Goal: Task Accomplishment & Management: Manage account settings

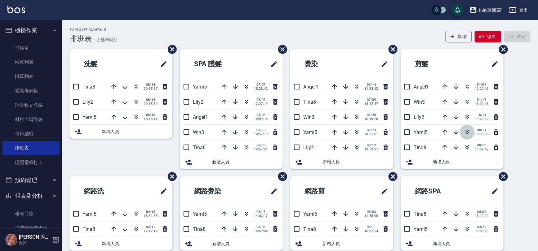
click at [467, 134] on icon "button" at bounding box center [467, 133] width 3 height 2
click at [136, 88] on icon "button" at bounding box center [135, 86] width 7 height 7
click at [138, 87] on icon "button" at bounding box center [135, 86] width 7 height 7
click at [25, 103] on link "現金收支登錄" at bounding box center [30, 105] width 57 height 14
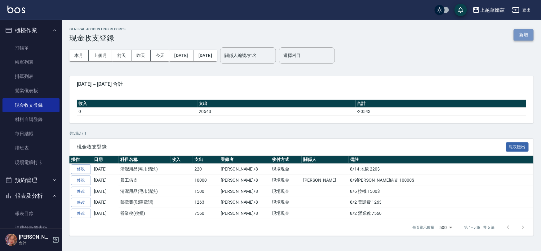
click at [523, 38] on button "新增" at bounding box center [524, 34] width 20 height 11
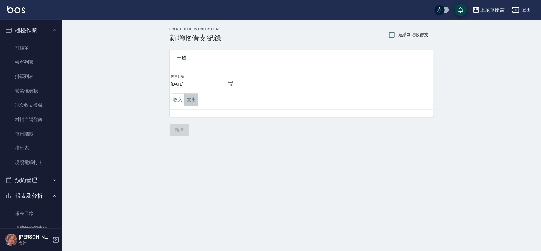
click at [192, 98] on button "支出" at bounding box center [191, 100] width 14 height 13
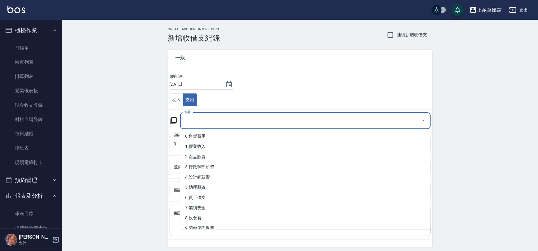
click at [201, 122] on input "科目" at bounding box center [301, 121] width 236 height 11
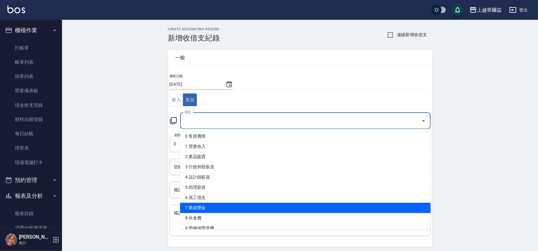
click at [201, 209] on li "7 業績獎金" at bounding box center [305, 208] width 250 height 10
type input "7 業績獎金"
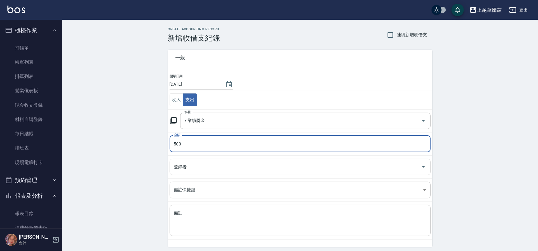
type input "500"
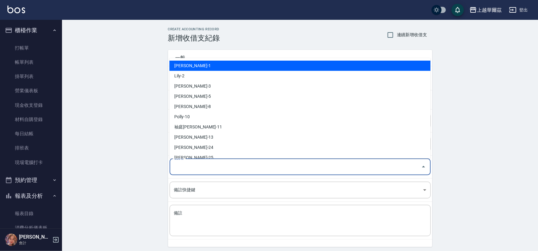
click at [197, 170] on input "登錄者" at bounding box center [295, 167] width 246 height 11
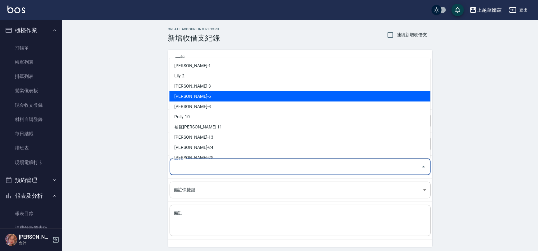
click at [208, 98] on li "Yami廖冠雅-5" at bounding box center [299, 96] width 261 height 10
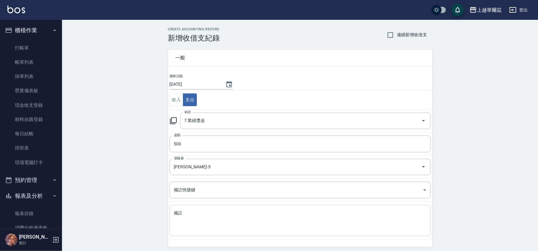
click at [194, 210] on div "x 備註" at bounding box center [300, 220] width 261 height 31
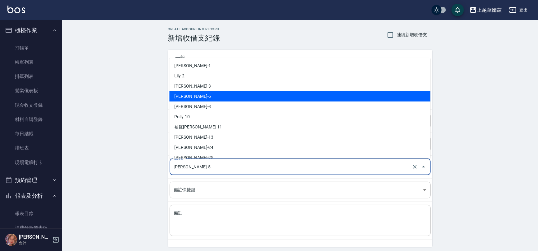
click at [227, 164] on input "Yami廖冠雅-5" at bounding box center [291, 167] width 238 height 11
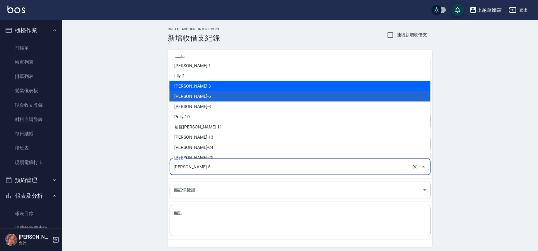
click at [176, 85] on li "奕螢蘇-3" at bounding box center [299, 86] width 261 height 10
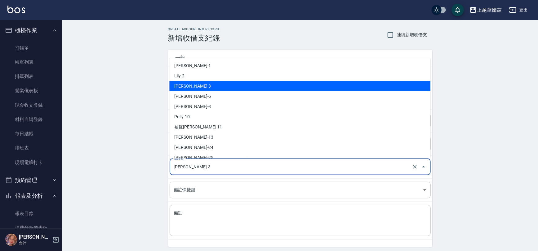
drag, startPoint x: 174, startPoint y: 167, endPoint x: 193, endPoint y: 166, distance: 19.2
drag, startPoint x: 193, startPoint y: 166, endPoint x: 186, endPoint y: 166, distance: 7.1
drag, startPoint x: 183, startPoint y: 167, endPoint x: 176, endPoint y: 168, distance: 7.5
drag, startPoint x: 176, startPoint y: 168, endPoint x: 183, endPoint y: 93, distance: 75.6
click at [183, 93] on li "Yami廖冠雅-5" at bounding box center [299, 96] width 261 height 10
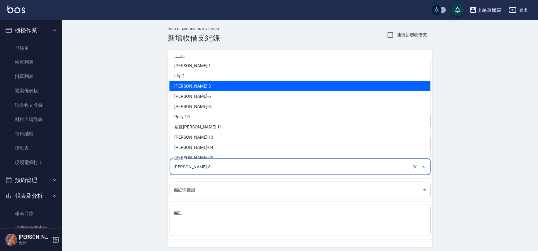
type input "Yami廖冠雅-5"
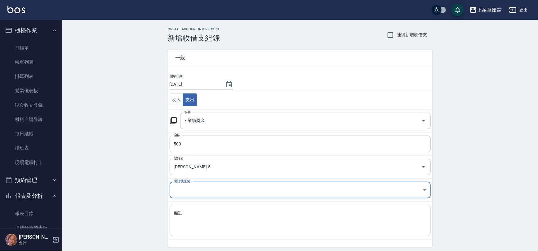
click at [190, 214] on textarea "備註" at bounding box center [300, 220] width 252 height 21
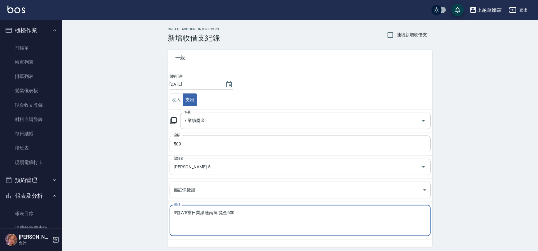
scroll to position [22, 0]
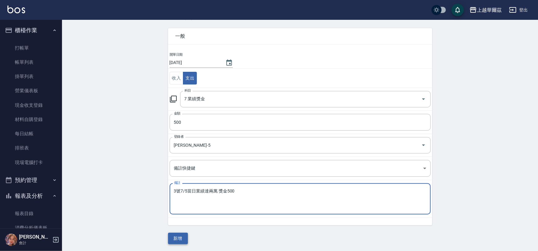
type textarea "3號7/5當日業績達兩萬 獎金500"
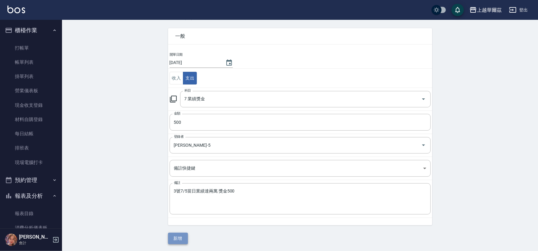
click at [182, 237] on button "新增" at bounding box center [178, 238] width 20 height 11
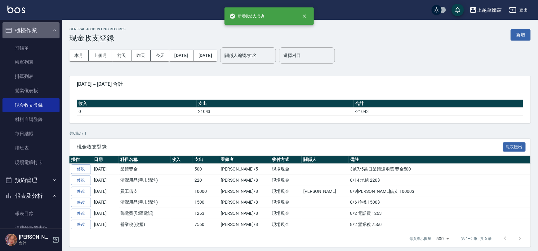
click at [32, 29] on button "櫃檯作業" at bounding box center [30, 30] width 57 height 16
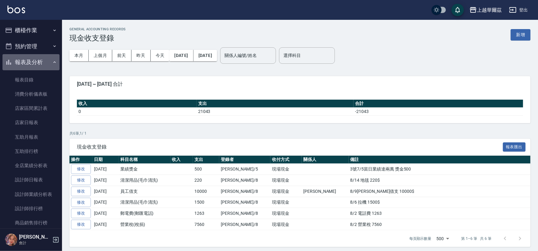
click at [44, 62] on button "報表及分析" at bounding box center [30, 62] width 57 height 16
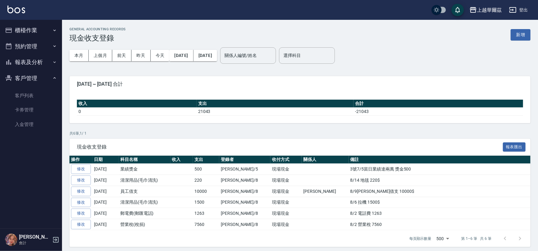
click at [44, 77] on button "客戶管理" at bounding box center [30, 78] width 57 height 16
click at [33, 33] on button "櫃檯作業" at bounding box center [30, 30] width 57 height 16
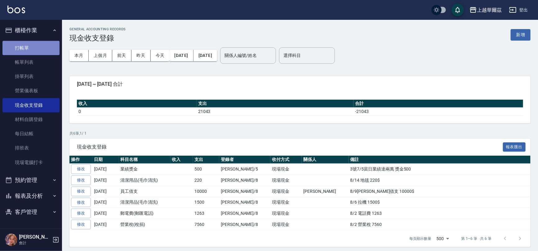
click at [31, 43] on link "打帳單" at bounding box center [30, 48] width 57 height 14
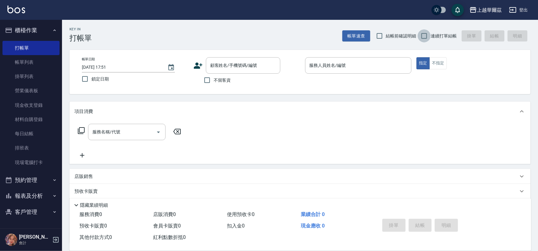
click at [427, 34] on input "連續打單結帳" at bounding box center [423, 35] width 13 height 13
checkbox input "true"
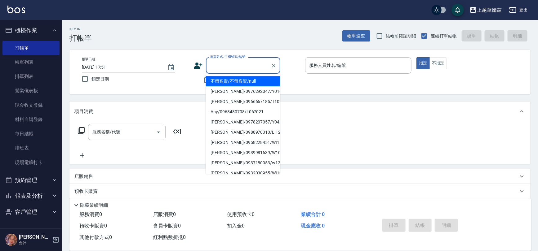
click at [215, 66] on input "顧客姓名/手機號碼/編號" at bounding box center [239, 65] width 60 height 11
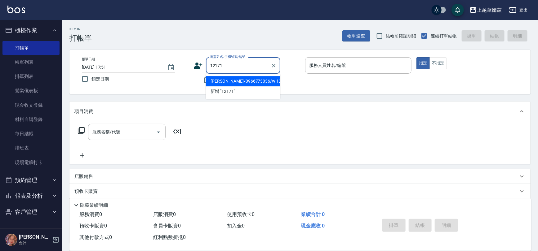
type input "趙威傑/0966773036/wi12171"
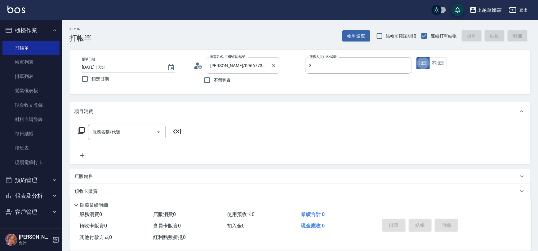
type input "Win-3"
type button "true"
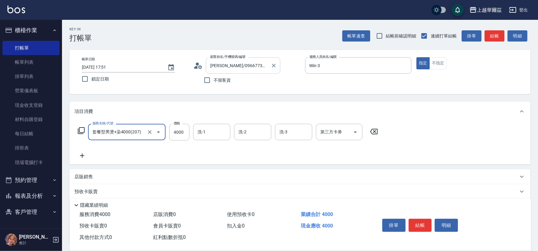
type input "套餐型男燙+染4000(207)"
type input "5000"
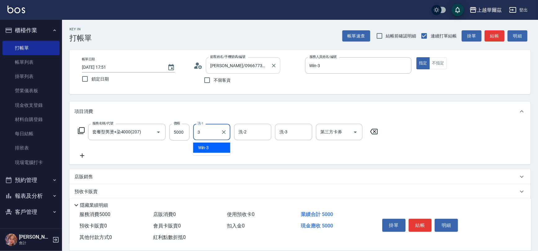
type input "Win-3"
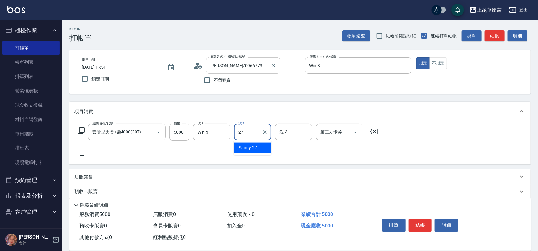
type input "Sandy-27"
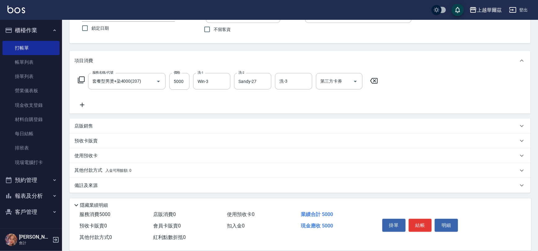
click at [121, 169] on span "入金可用餘額: 0" at bounding box center [118, 171] width 26 height 4
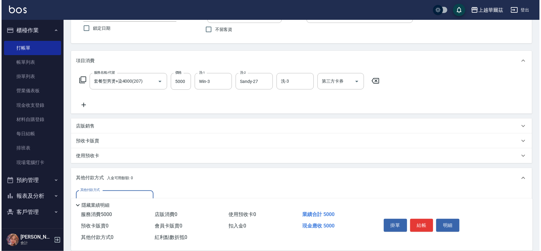
scroll to position [124, 0]
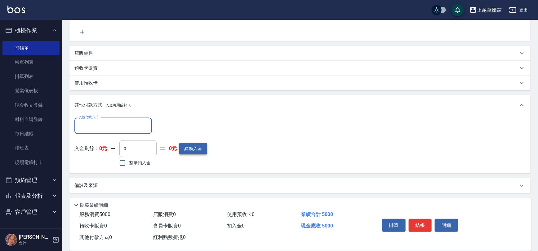
click at [188, 150] on button "異動入金" at bounding box center [193, 148] width 28 height 11
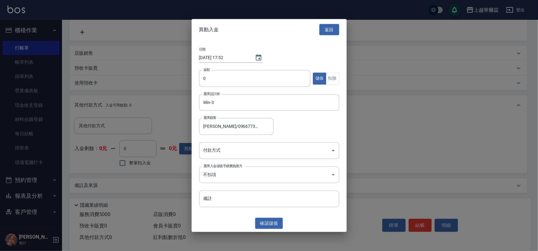
type input "趙威傑/0966773036/wi12171"
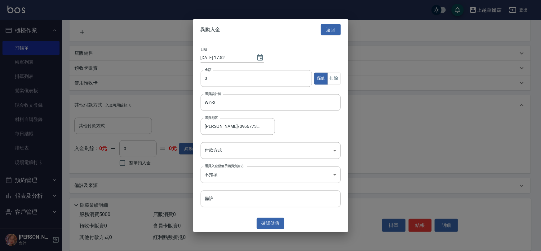
click at [224, 76] on input "0" at bounding box center [257, 78] width 112 height 17
type input "6000"
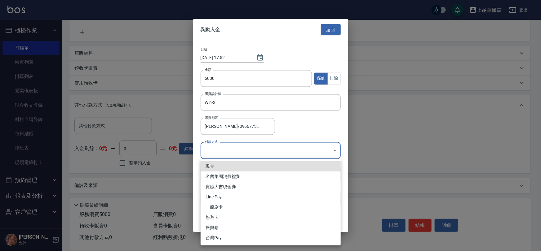
click at [226, 146] on body "上越華爾茲 登出 櫃檯作業 打帳單 帳單列表 掛單列表 營業儀表板 現金收支登錄 材料自購登錄 每日結帳 排班表 現場電腦打卡 預約管理 預約管理 單日預約紀…" at bounding box center [270, 63] width 541 height 375
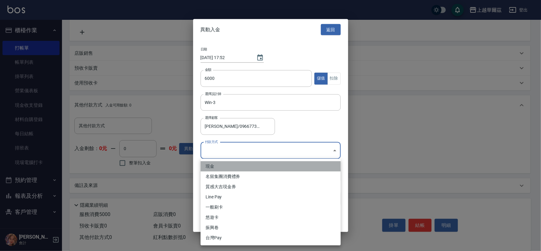
click at [227, 162] on li "現金" at bounding box center [271, 166] width 140 height 10
type input "現金"
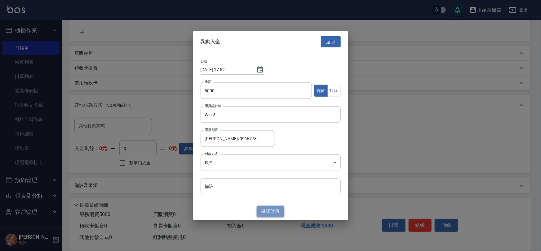
click at [263, 213] on button "確認 儲值" at bounding box center [271, 211] width 28 height 11
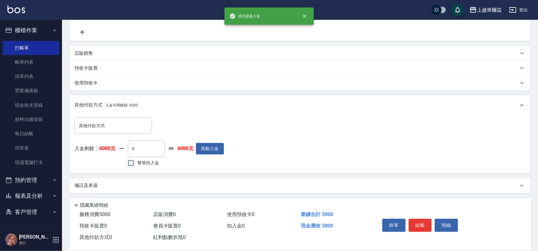
click at [131, 161] on input "整筆扣入金" at bounding box center [130, 163] width 13 height 13
checkbox input "true"
type input "5000"
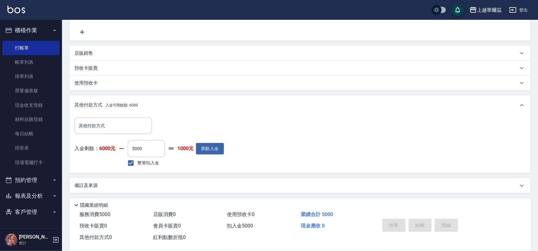
type input "2025/08/15 17:52"
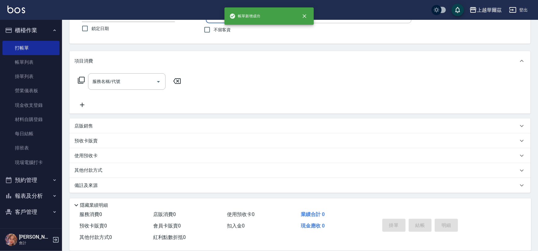
scroll to position [0, 0]
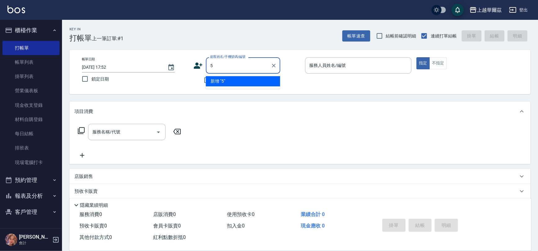
type input "5"
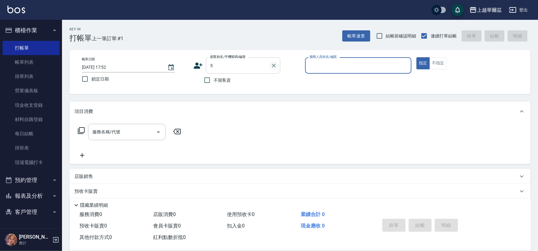
click at [273, 67] on icon "Clear" at bounding box center [274, 66] width 6 height 6
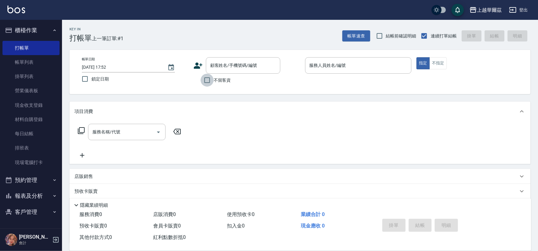
click at [210, 77] on input "不留客資" at bounding box center [207, 80] width 13 height 13
checkbox input "true"
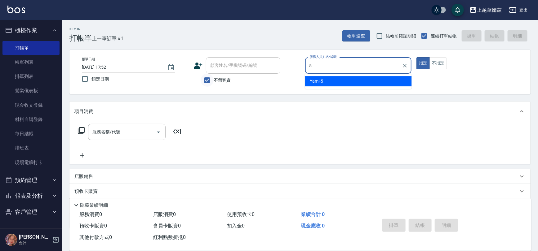
type input "Yami-5"
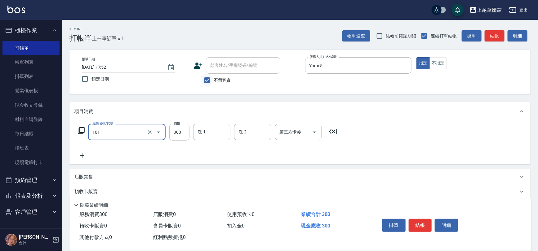
type input "洗髮300(101)"
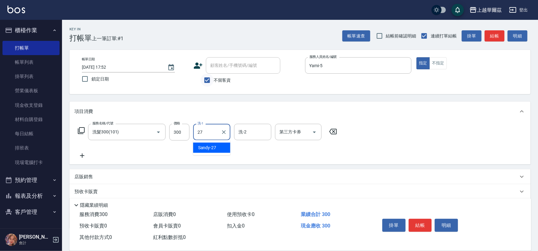
type input "Sandy-27"
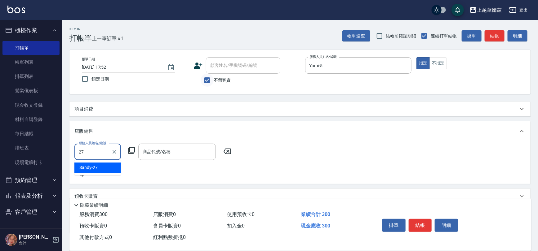
type input "Sandy-27"
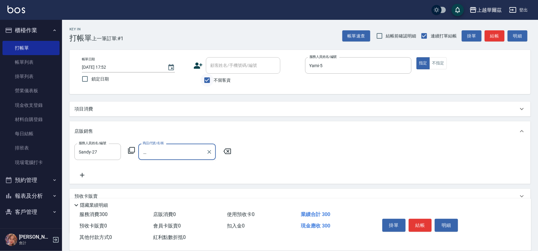
type input "="
type input "瞬間護髮 50"
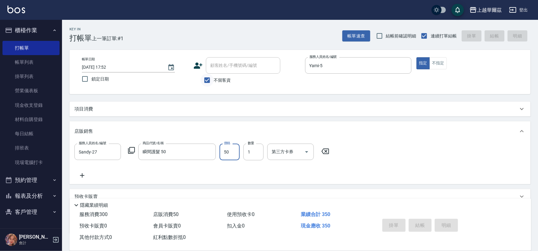
type input "2025/08/15 17:53"
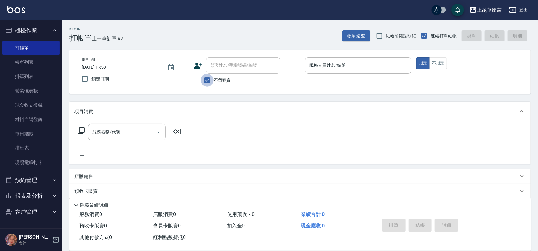
click at [205, 76] on input "不留客資" at bounding box center [207, 80] width 13 height 13
checkbox input "false"
click at [212, 69] on input "顧客姓名/手機號碼/編號" at bounding box center [239, 65] width 60 height 11
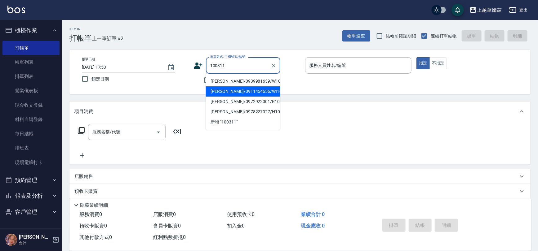
type input "許正德/0911454656/WI100311"
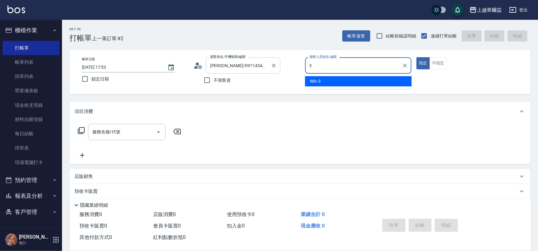
type input "Win-3"
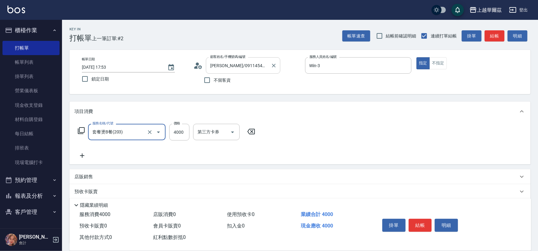
type input "套餐燙B餐(203)"
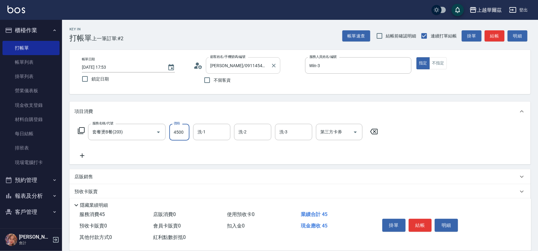
type input "4500"
type input "Win-3"
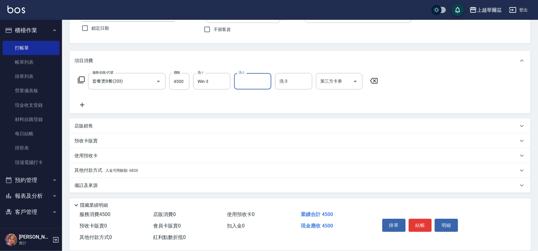
click at [152, 167] on div "其他付款方式 入金可用餘額: 6820" at bounding box center [296, 170] width 444 height 7
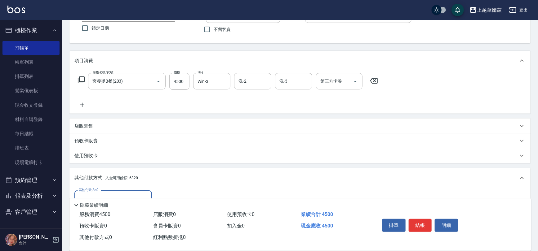
scroll to position [124, 0]
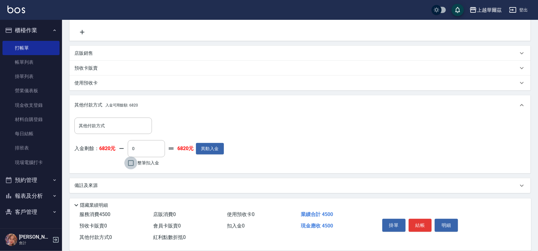
click at [127, 161] on input "整筆扣入金" at bounding box center [130, 163] width 13 height 13
checkbox input "true"
type input "4500"
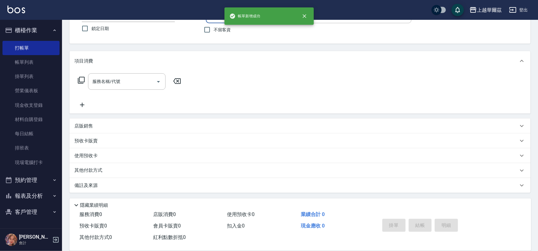
scroll to position [0, 0]
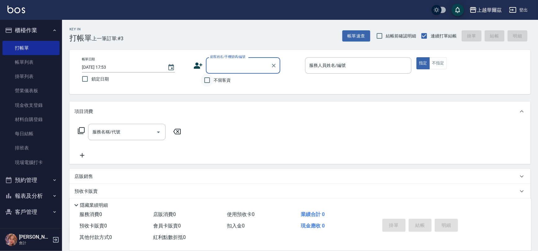
click at [210, 83] on input "不留客資" at bounding box center [207, 80] width 13 height 13
checkbox input "true"
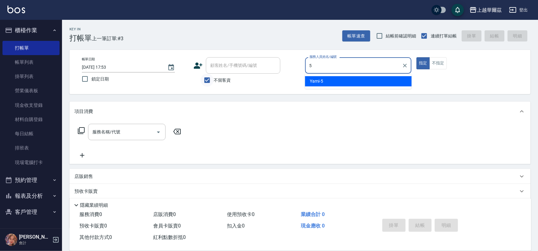
type input "Yami-5"
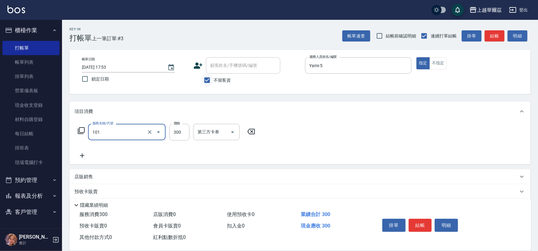
type input "洗髮300(101)"
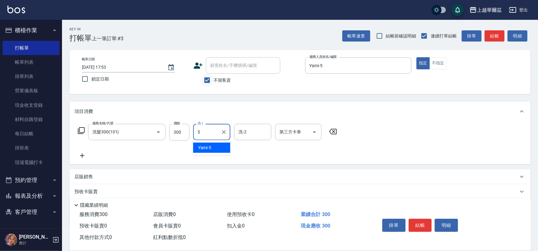
type input "Yami-5"
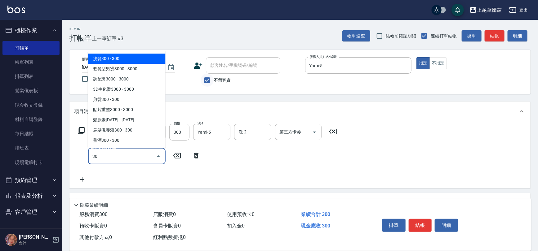
type input "304"
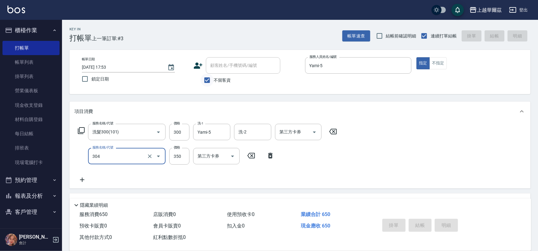
type input "2025/08/15 17:54"
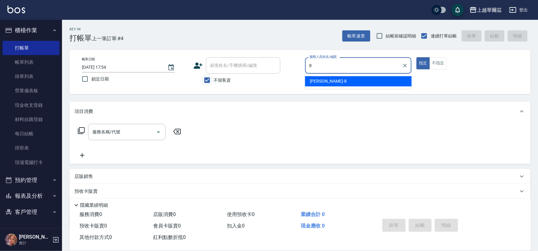
type input "Tina-8"
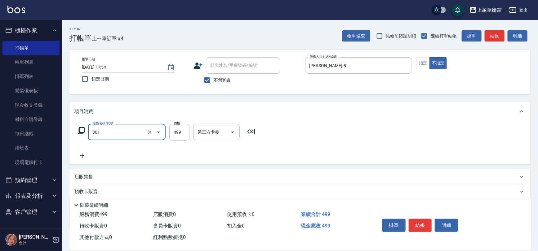
type input "舒壓洗499(801)"
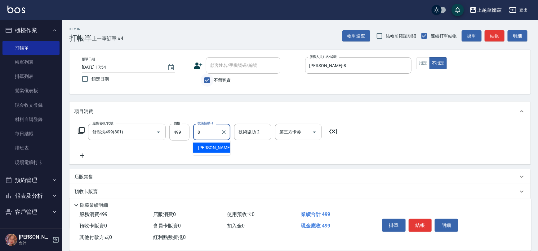
type input "Tina-8"
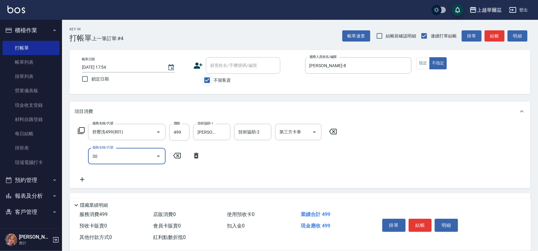
type input "303"
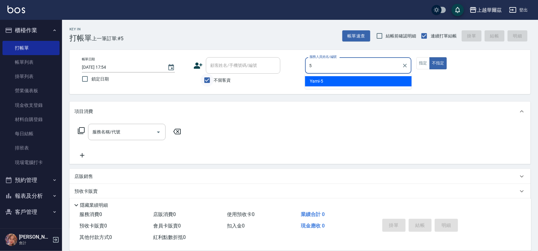
type input "Yami-5"
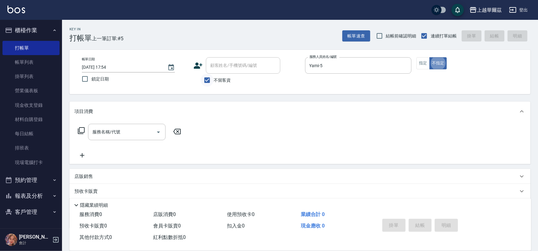
type button "false"
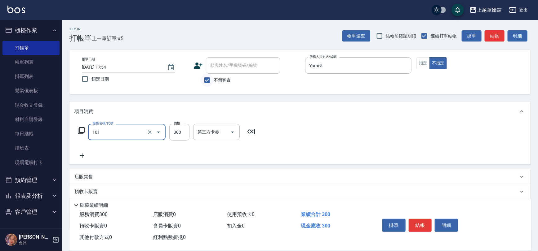
type input "洗髮300(101)"
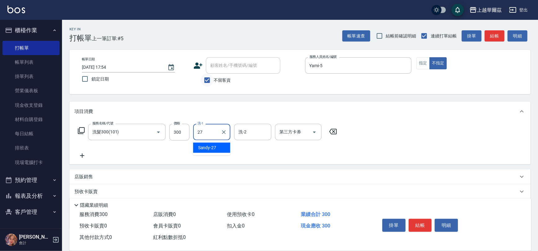
type input "Sandy-27"
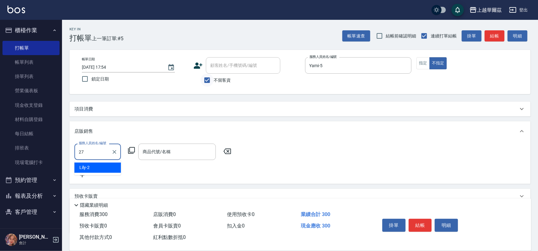
type input "Sandy-27"
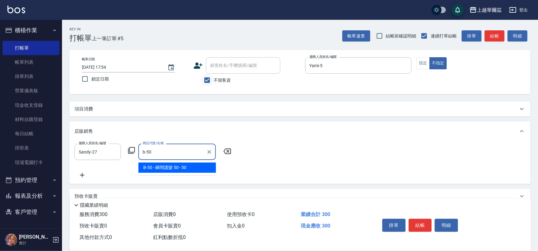
type input "瞬間護髮 50"
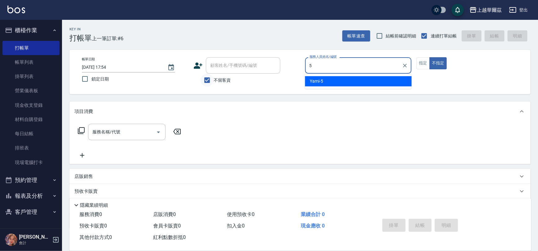
type input "Yami-5"
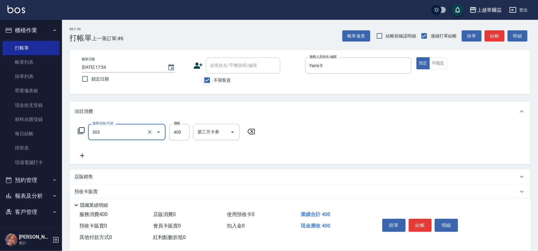
type input "剪髮400(303)"
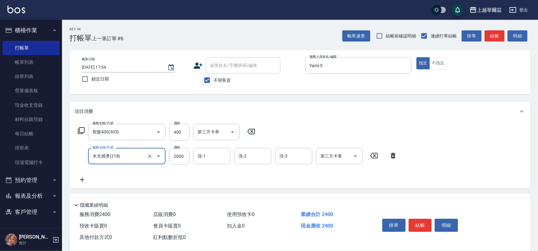
type input "水光感燙(218)"
type input "2200"
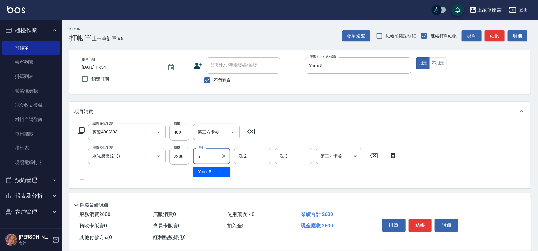
type input "Yami-5"
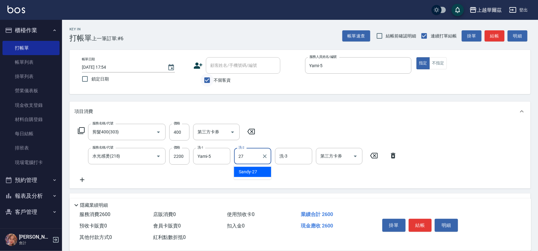
type input "Sandy-27"
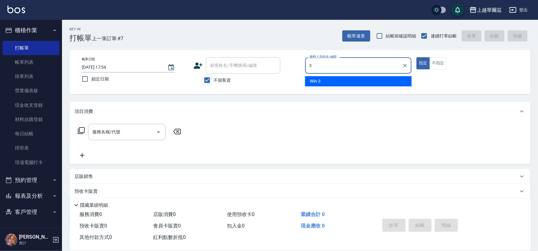
type input "Win-3"
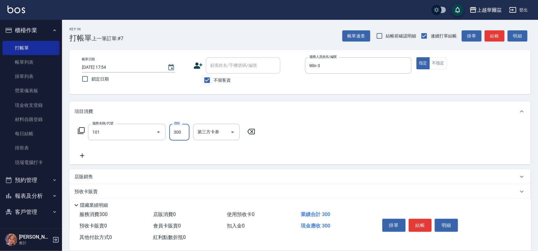
type input "洗髮300(101)"
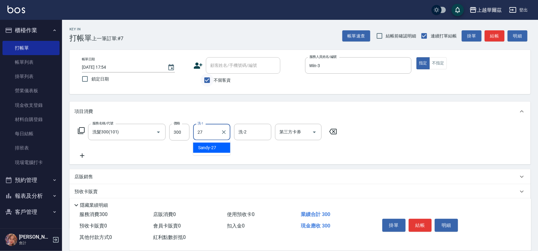
type input "Sandy-27"
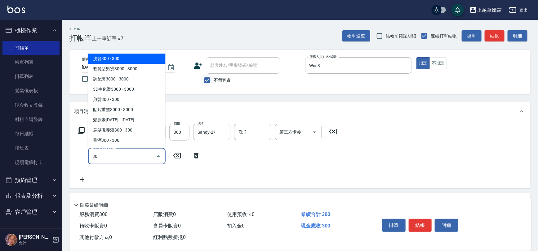
type input "301"
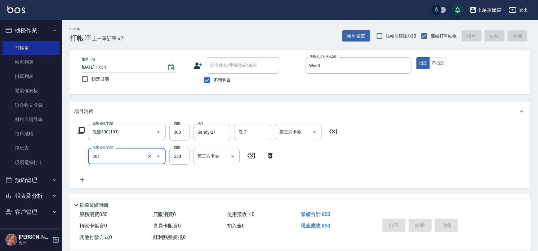
type input "2025/08/15 17:55"
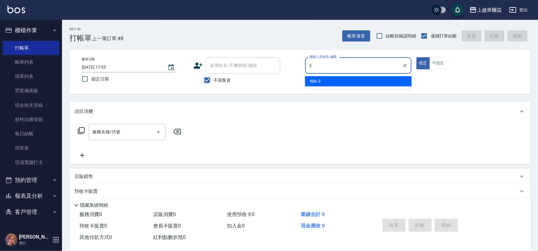
type input "Win-3"
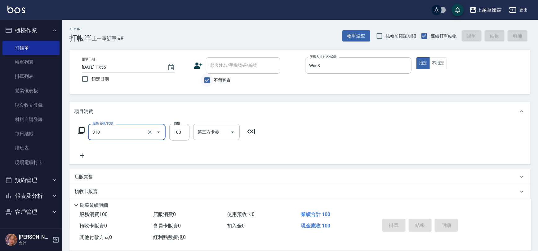
type input "310"
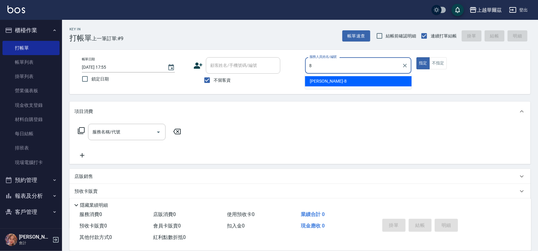
type input "Tina-8"
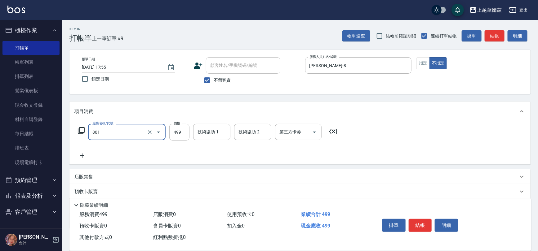
type input "舒壓洗499(801)"
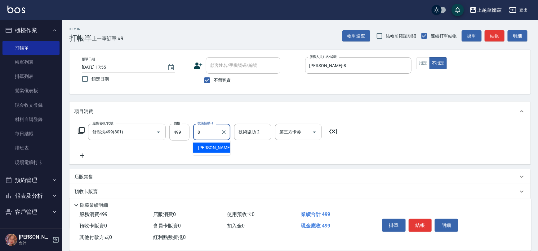
type input "Tina-8"
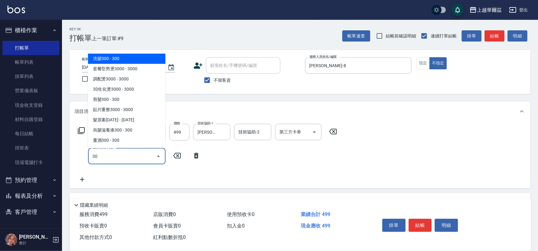
type input "303"
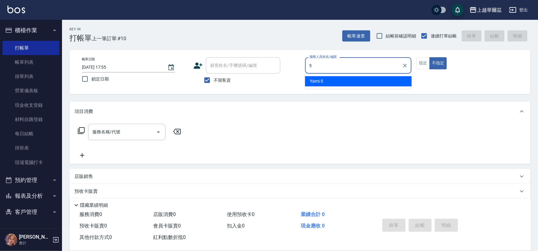
type input "Yami-5"
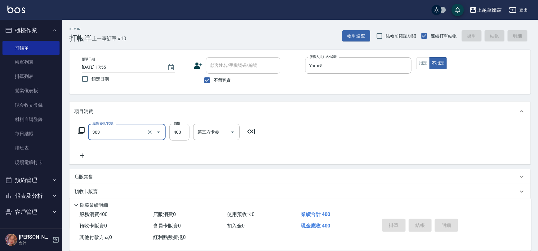
type input "303"
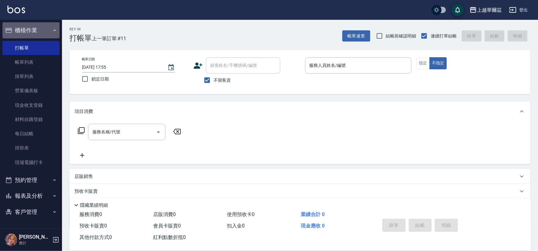
click at [25, 35] on button "櫃檯作業" at bounding box center [30, 30] width 57 height 16
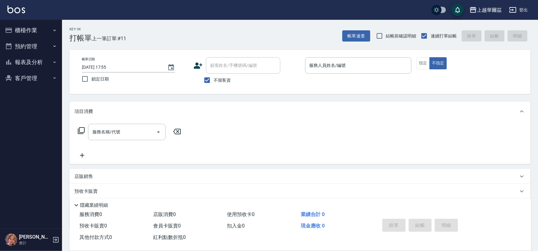
click at [31, 56] on button "報表及分析" at bounding box center [30, 62] width 57 height 16
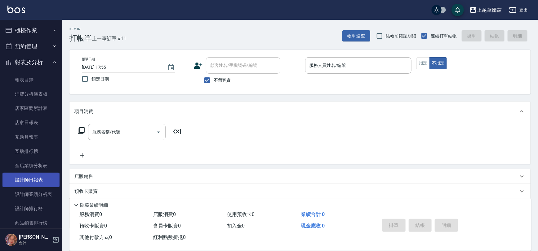
click at [40, 180] on link "設計師日報表" at bounding box center [30, 180] width 57 height 14
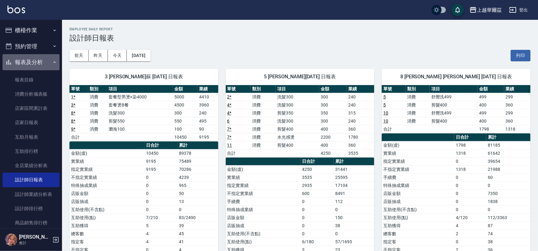
click at [35, 61] on button "報表及分析" at bounding box center [30, 62] width 57 height 16
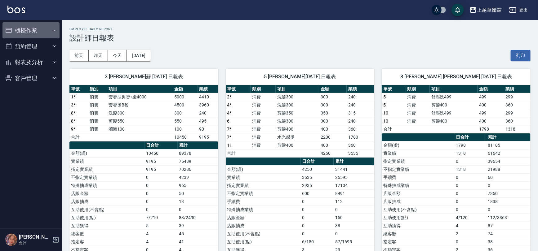
click at [36, 30] on button "櫃檯作業" at bounding box center [30, 30] width 57 height 16
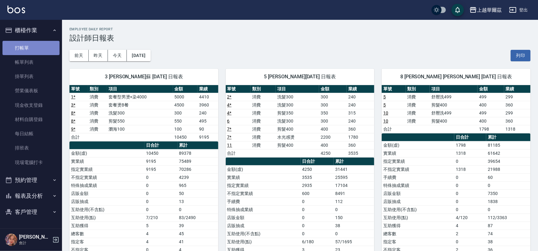
click at [38, 45] on link "打帳單" at bounding box center [30, 48] width 57 height 14
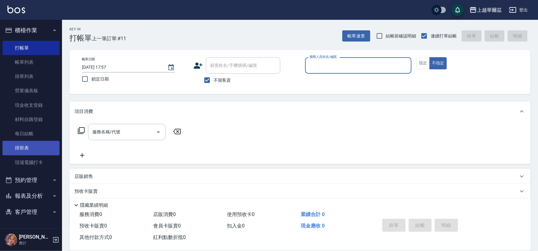
click at [22, 147] on link "排班表" at bounding box center [30, 148] width 57 height 14
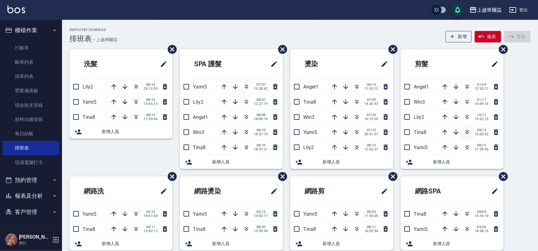
click at [468, 130] on icon "button" at bounding box center [466, 132] width 7 height 7
click at [27, 166] on link "現場電腦打卡" at bounding box center [30, 163] width 57 height 14
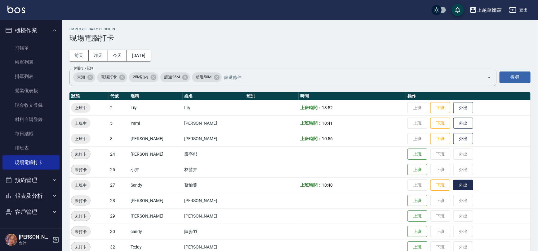
click at [453, 184] on button "外出" at bounding box center [463, 185] width 20 height 11
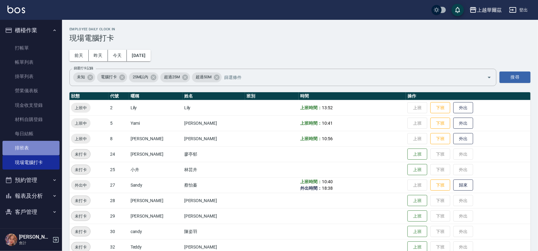
click at [34, 145] on link "排班表" at bounding box center [30, 148] width 57 height 14
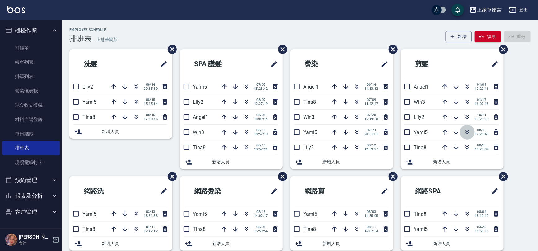
click at [467, 133] on icon "button" at bounding box center [466, 132] width 7 height 7
click at [136, 87] on icon "button" at bounding box center [136, 88] width 3 height 2
click at [29, 47] on link "打帳單" at bounding box center [30, 48] width 57 height 14
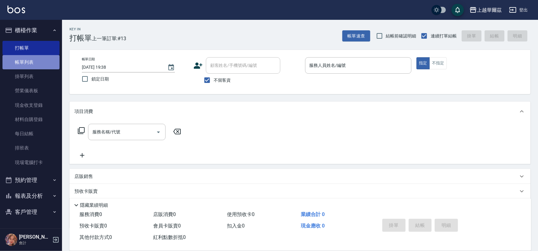
click at [48, 62] on link "帳單列表" at bounding box center [30, 62] width 57 height 14
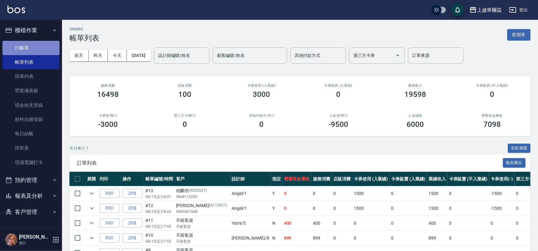
click at [44, 46] on link "打帳單" at bounding box center [30, 48] width 57 height 14
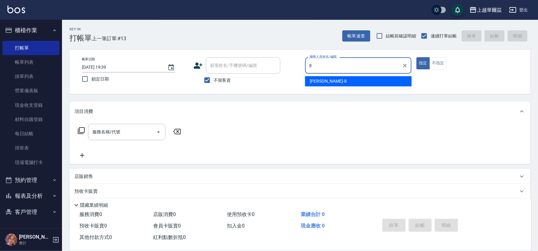
type input "Tina-8"
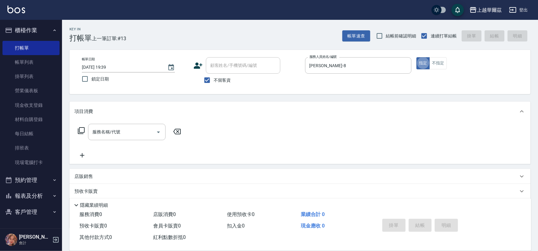
type button "true"
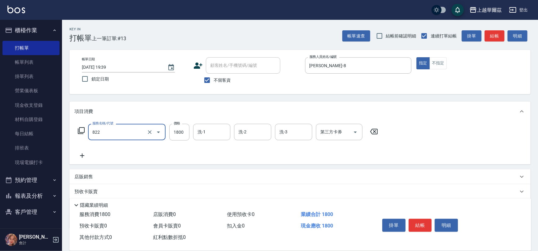
type input "中草藥1800(822)"
type input "2299"
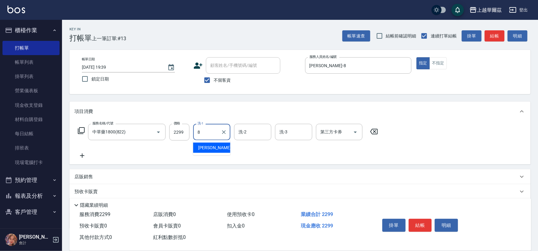
type input "Tina-8"
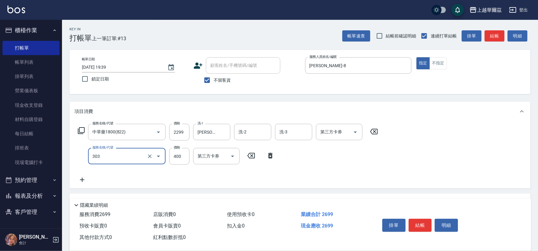
type input "剪髮400(303)"
type input "450"
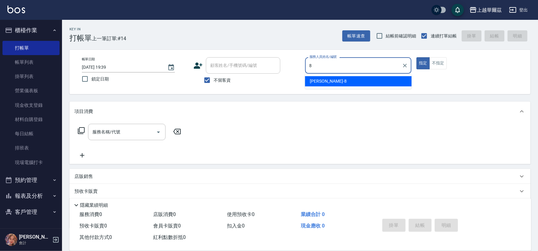
type input "Tina-8"
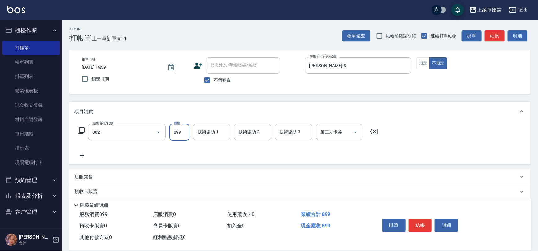
type input "舒壓洗899(802)"
type input "Sandy-27"
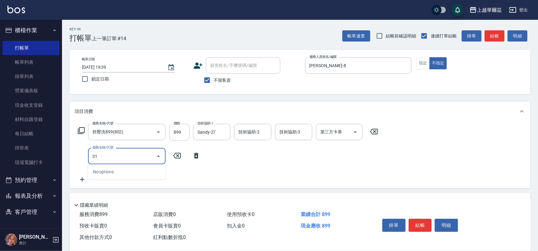
type input "310"
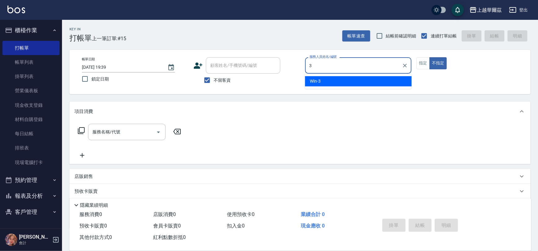
type input "Win-3"
type button "false"
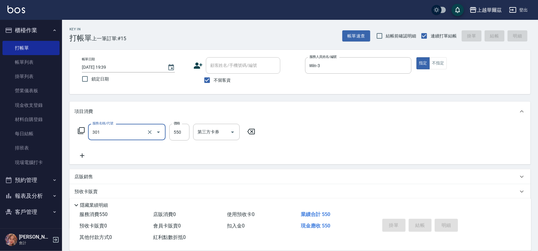
type input "301"
type input "2025/08/15 19:40"
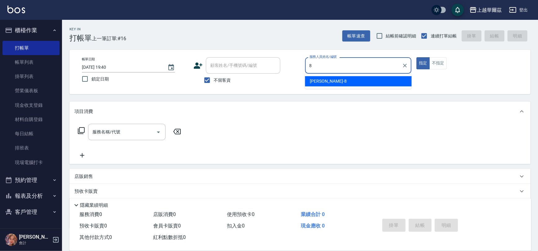
type input "Tina-8"
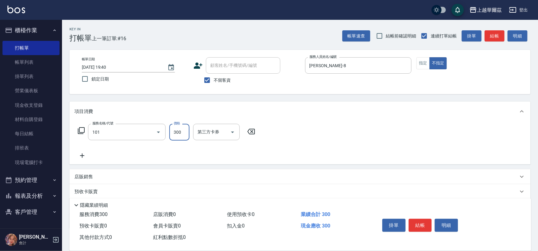
type input "洗髮300(101)"
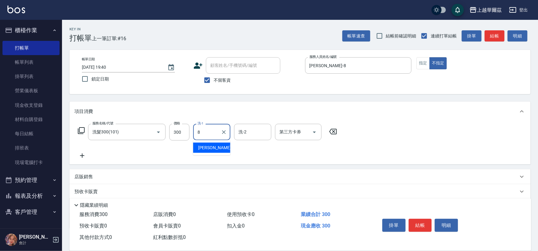
type input "Tina-8"
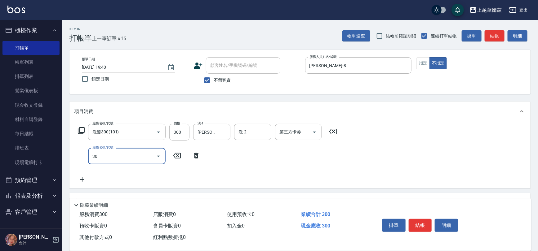
type input "305"
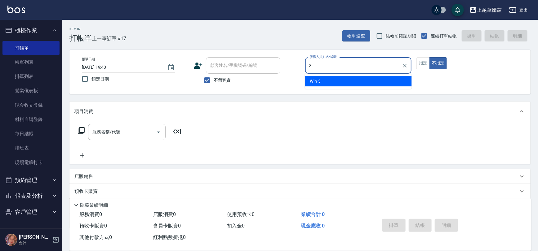
type input "Win-3"
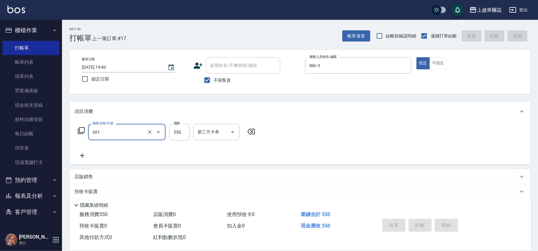
type input "301"
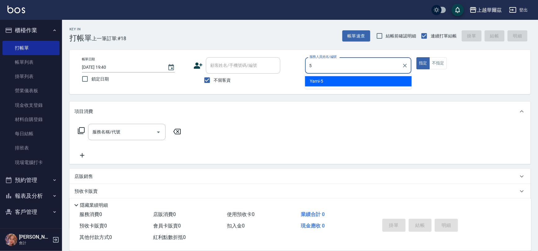
type input "Yami-5"
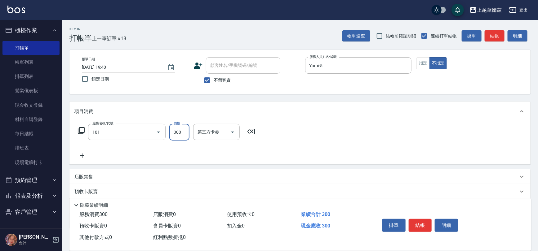
type input "洗髮300(101)"
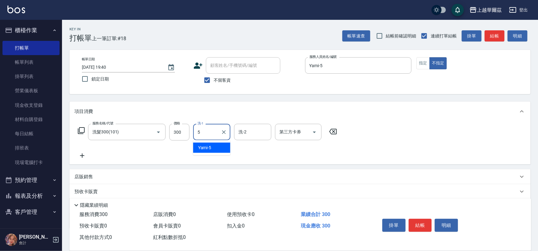
type input "Yami-5"
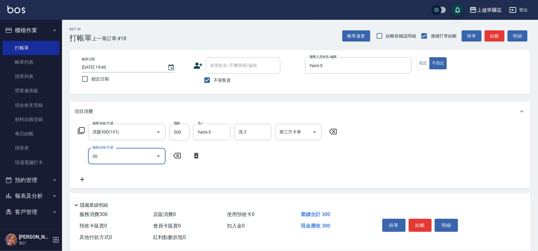
type input "305"
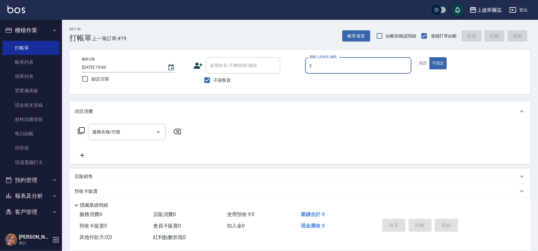
type input "Lily-2"
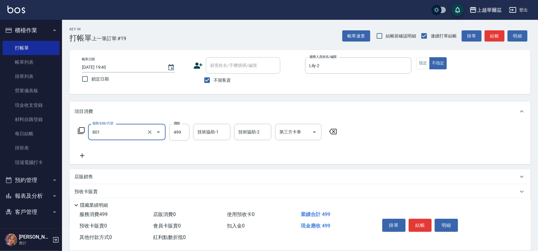
type input "舒壓洗499(801)"
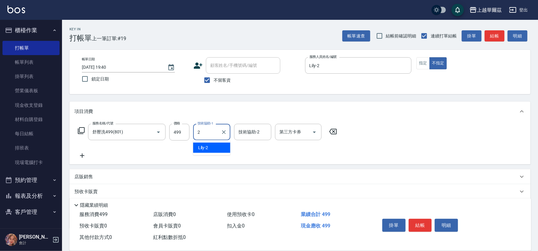
type input "Lily-2"
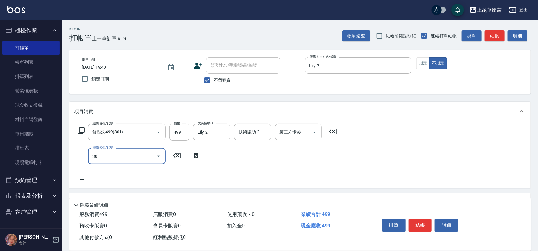
type input "304"
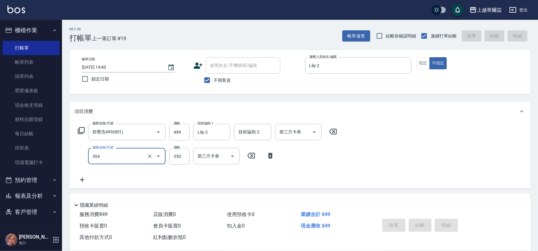
type input "2025/08/15 19:41"
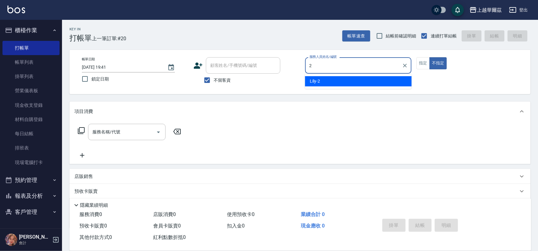
type input "Lily-2"
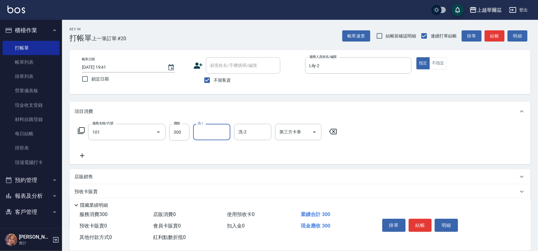
type input "洗髮300(101)"
type input "Lily-2"
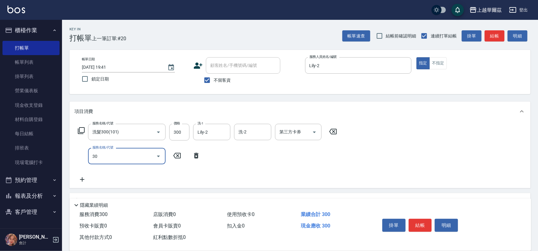
type input "305"
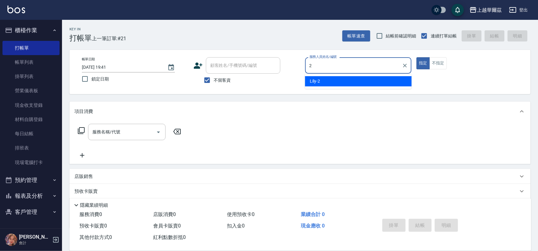
type input "Lily-2"
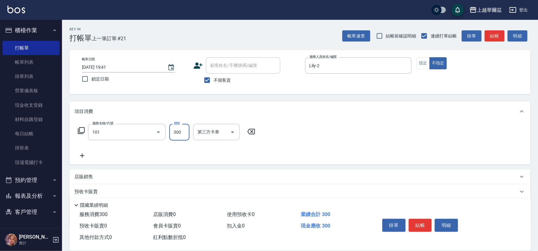
type input "洗髮300(101)"
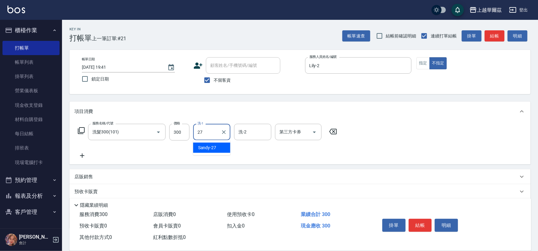
type input "Sandy-27"
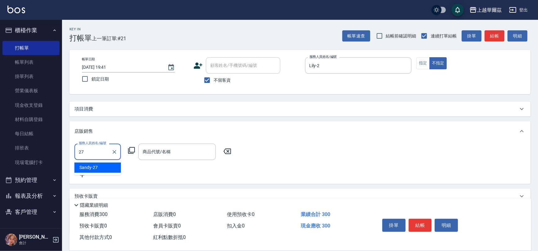
type input "Sandy-27"
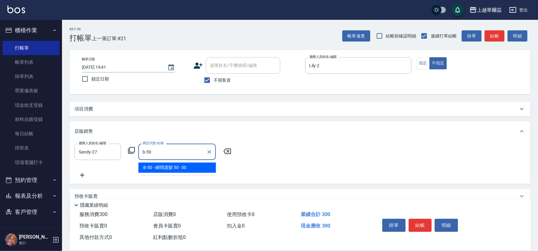
type input "瞬間護髮 50"
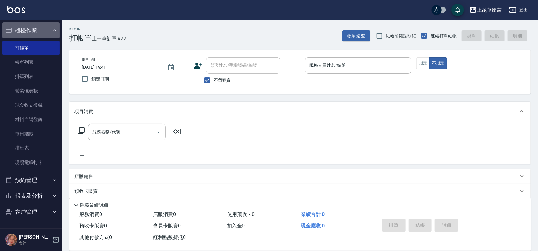
click at [32, 34] on button "櫃檯作業" at bounding box center [30, 30] width 57 height 16
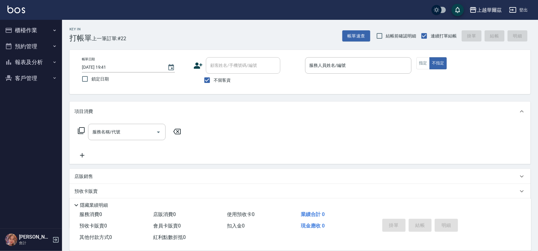
click at [30, 60] on button "報表及分析" at bounding box center [30, 62] width 57 height 16
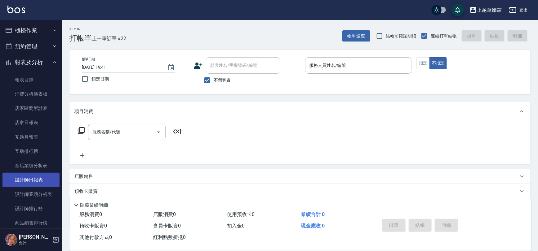
click at [39, 178] on link "設計師日報表" at bounding box center [30, 180] width 57 height 14
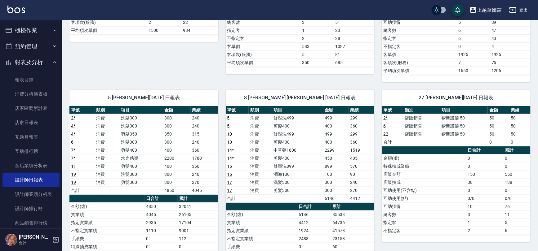
scroll to position [221, 0]
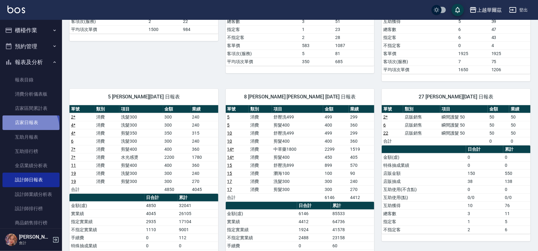
click at [24, 129] on link "店家日報表" at bounding box center [30, 123] width 57 height 14
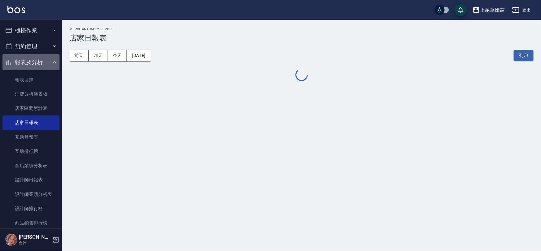
click at [35, 62] on button "報表及分析" at bounding box center [30, 62] width 57 height 16
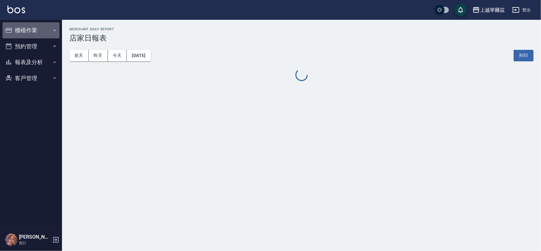
click at [33, 32] on button "櫃檯作業" at bounding box center [30, 30] width 57 height 16
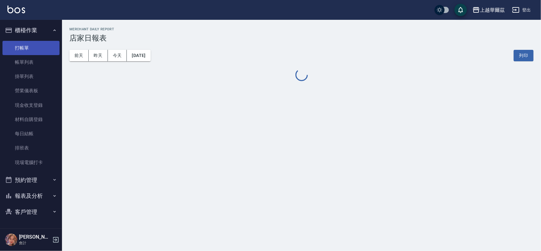
click at [32, 46] on link "打帳單" at bounding box center [30, 48] width 57 height 14
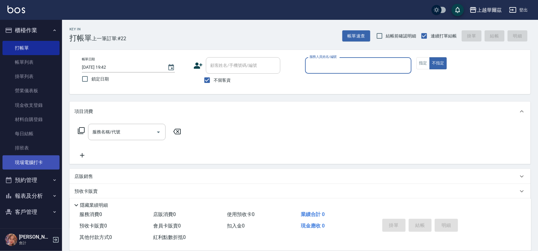
click at [22, 169] on link "現場電腦打卡" at bounding box center [30, 163] width 57 height 14
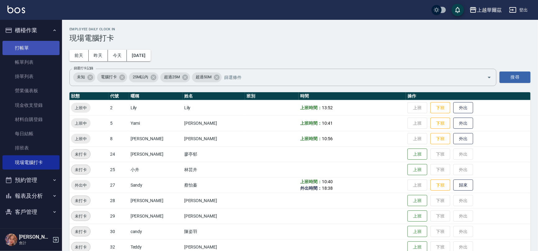
click at [29, 50] on link "打帳單" at bounding box center [30, 48] width 57 height 14
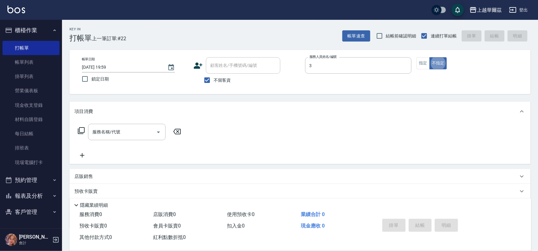
type input "Win-3"
type button "false"
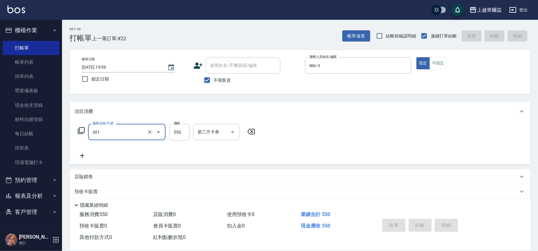
type input "301"
type input "2025/08/15 20:00"
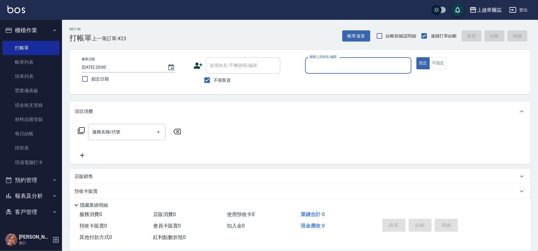
click at [37, 28] on button "櫃檯作業" at bounding box center [30, 30] width 57 height 16
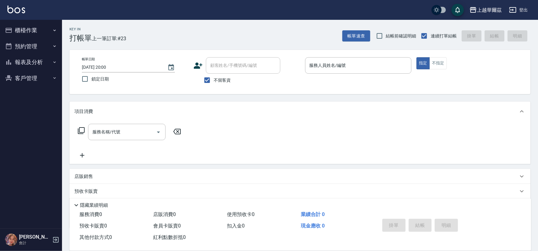
click at [38, 58] on button "報表及分析" at bounding box center [30, 62] width 57 height 16
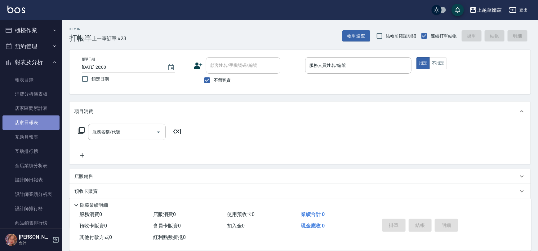
click at [33, 121] on link "店家日報表" at bounding box center [30, 123] width 57 height 14
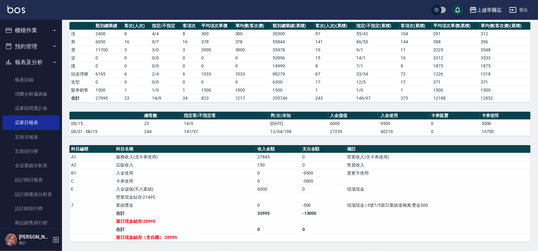
scroll to position [94, 0]
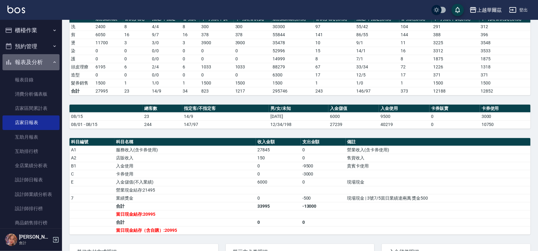
click at [35, 66] on button "報表及分析" at bounding box center [30, 62] width 57 height 16
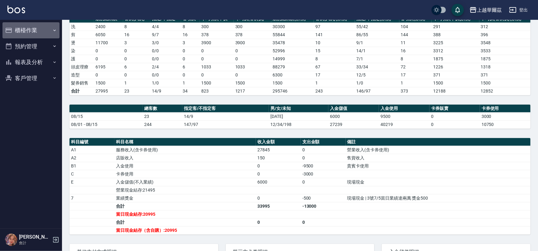
click at [36, 26] on button "櫃檯作業" at bounding box center [30, 30] width 57 height 16
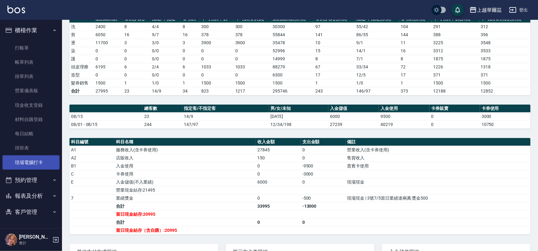
click at [35, 162] on link "現場電腦打卡" at bounding box center [30, 163] width 57 height 14
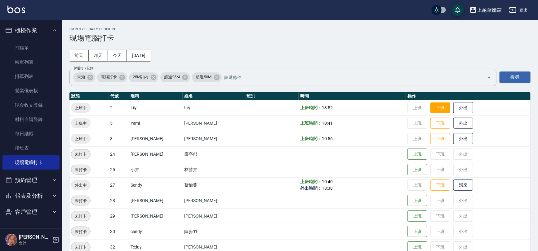
click at [430, 110] on button "下班" at bounding box center [440, 108] width 20 height 11
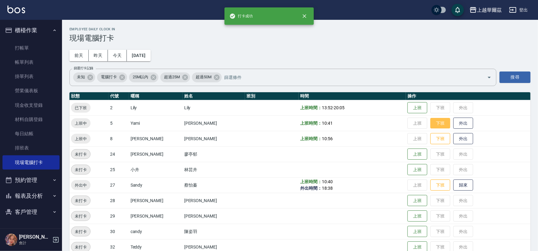
click at [431, 124] on button "下班" at bounding box center [440, 123] width 20 height 11
click at [430, 141] on button "下班" at bounding box center [440, 139] width 20 height 11
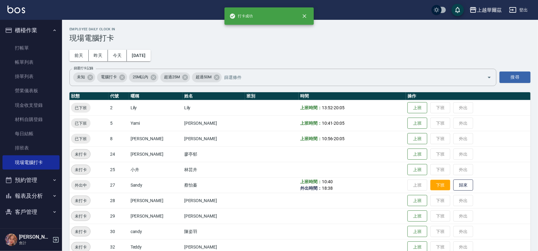
click at [430, 187] on button "下班" at bounding box center [440, 185] width 20 height 11
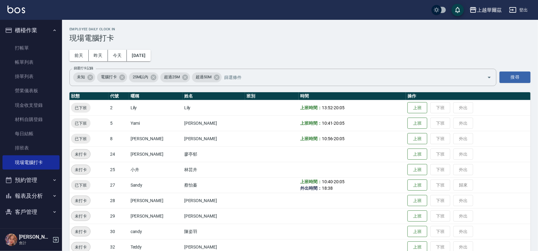
click at [36, 21] on ul "櫃檯作業 打帳單 帳單列表 掛單列表 營業儀表板 現金收支登錄 材料自購登錄 每日結帳 排班表 現場電腦打卡 預約管理 預約管理 單日預約紀錄 單週預約紀錄 …" at bounding box center [30, 121] width 57 height 203
click at [38, 29] on button "櫃檯作業" at bounding box center [30, 30] width 57 height 16
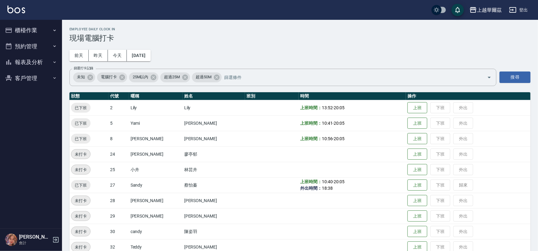
click at [31, 61] on button "報表及分析" at bounding box center [30, 62] width 57 height 16
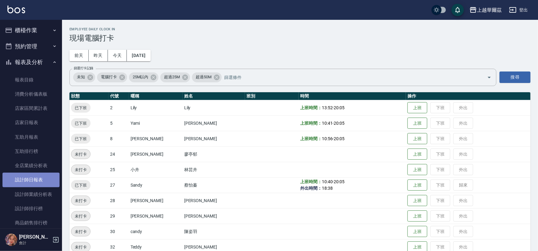
click at [32, 180] on link "設計師日報表" at bounding box center [30, 180] width 57 height 14
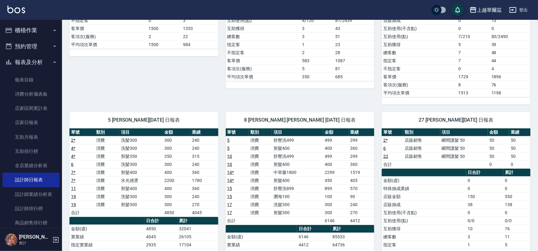
scroll to position [205, 0]
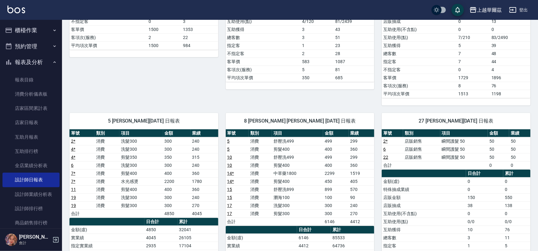
click at [229, 189] on link "15" at bounding box center [229, 189] width 5 height 5
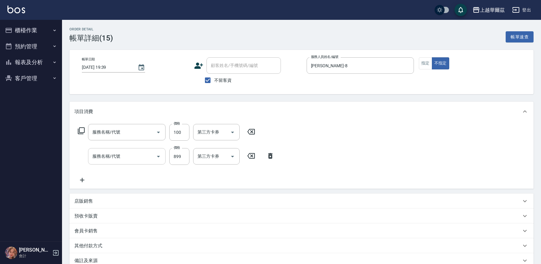
type input "瀏海100(310)"
type input "舒壓洗899(802)"
click at [139, 157] on input "舒壓洗899(802)" at bounding box center [118, 156] width 55 height 11
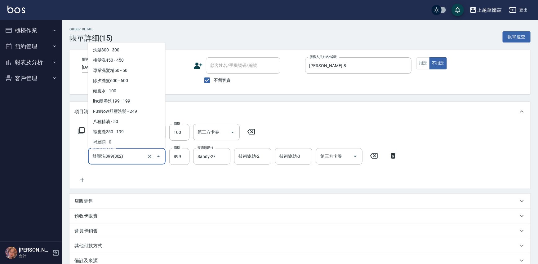
scroll to position [1328, 0]
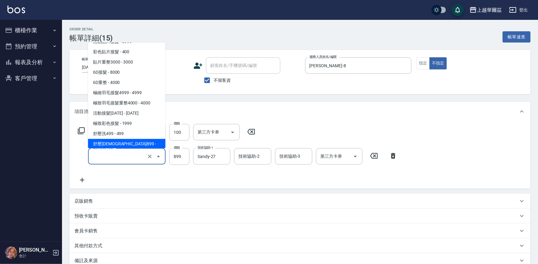
type input "0"
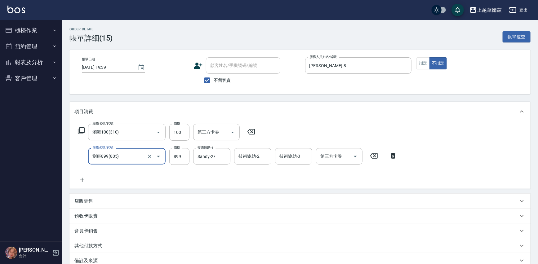
scroll to position [70, 0]
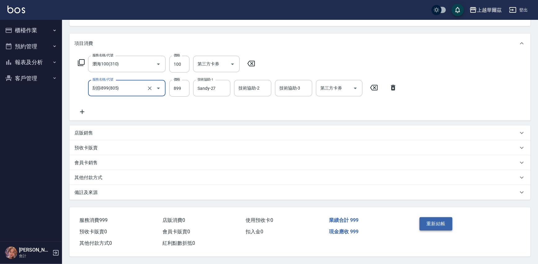
type input "刮痧899(805)"
click at [439, 224] on button "重新結帳" at bounding box center [435, 223] width 33 height 13
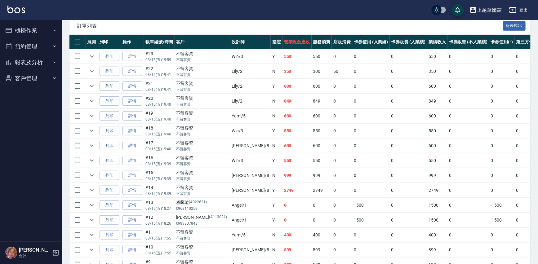
scroll to position [139, 0]
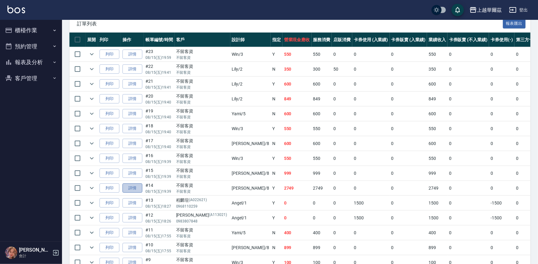
click at [132, 188] on link "詳情" at bounding box center [132, 188] width 20 height 10
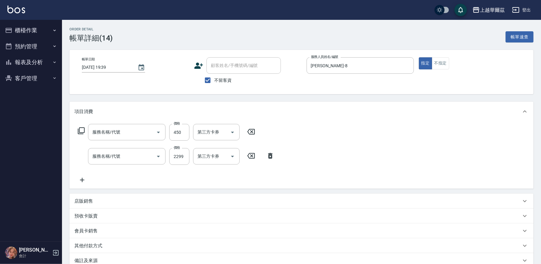
type input "2025/08/15 19:39"
checkbox input "true"
type input "Tina-8"
type input "剪髮400(303)"
type input "中草藥1800(822)"
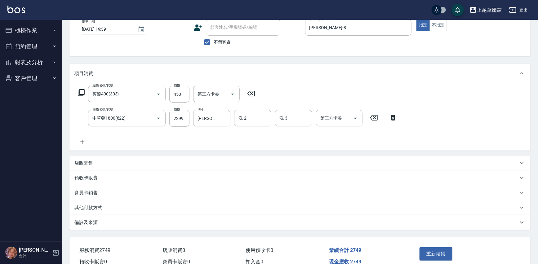
scroll to position [70, 0]
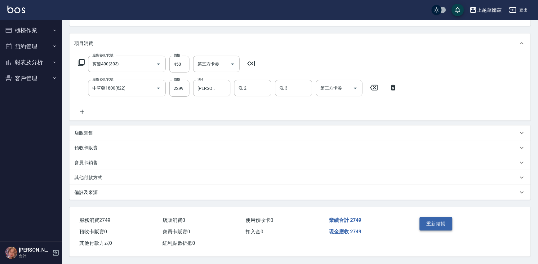
click at [435, 222] on button "重新結帳" at bounding box center [435, 223] width 33 height 13
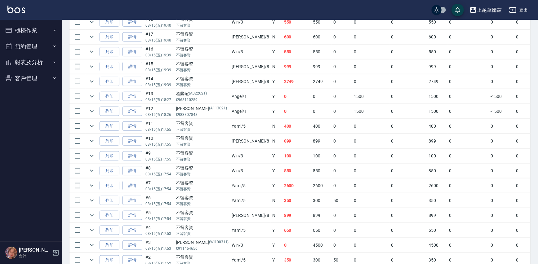
scroll to position [292, 0]
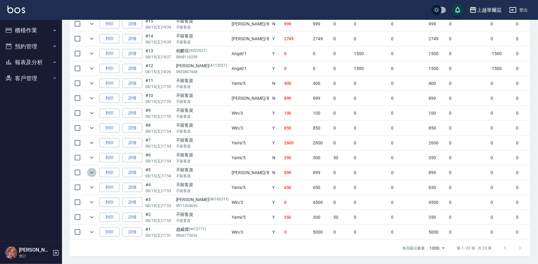
click at [90, 169] on icon "expand row" at bounding box center [91, 172] width 7 height 7
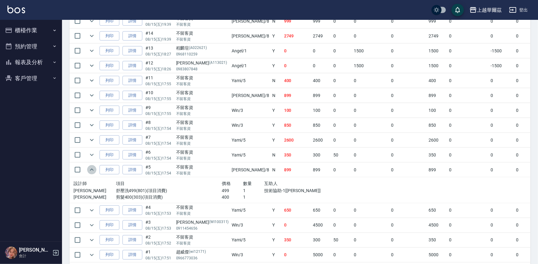
click at [90, 169] on icon "expand row" at bounding box center [92, 170] width 4 height 2
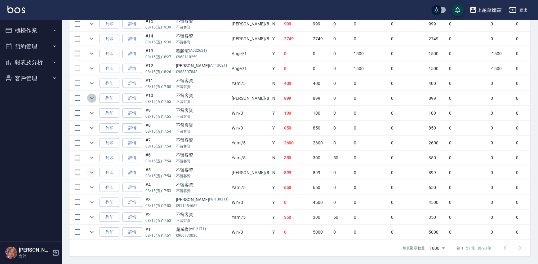
click at [90, 95] on icon "expand row" at bounding box center [91, 98] width 7 height 7
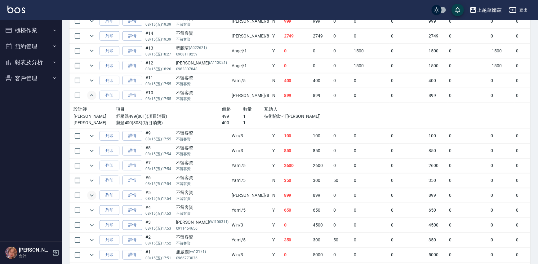
click at [90, 93] on icon "expand row" at bounding box center [91, 95] width 7 height 7
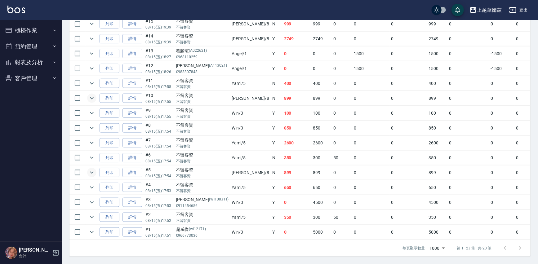
drag, startPoint x: 166, startPoint y: 96, endPoint x: 161, endPoint y: 90, distance: 8.4
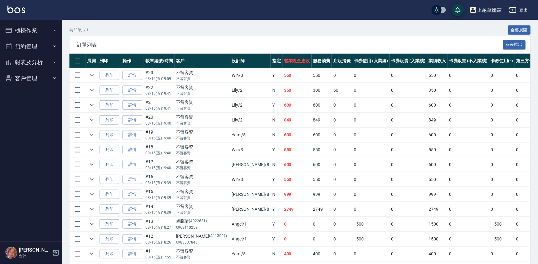
scroll to position [110, 0]
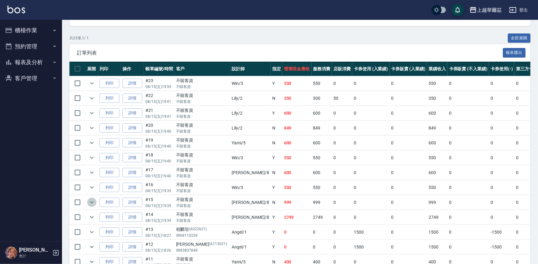
click at [91, 201] on icon "expand row" at bounding box center [92, 202] width 4 height 2
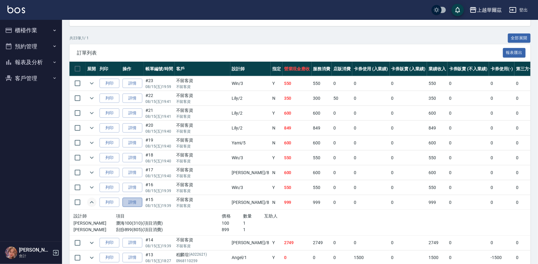
click at [138, 201] on link "詳情" at bounding box center [132, 203] width 20 height 10
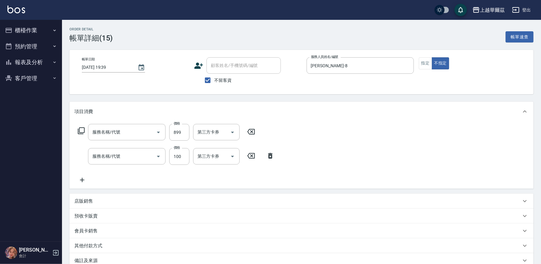
type input "2025/08/15 19:39"
checkbox input "true"
type input "Tina-8"
type input "刮痧899(805)"
type input "瀏海100(310)"
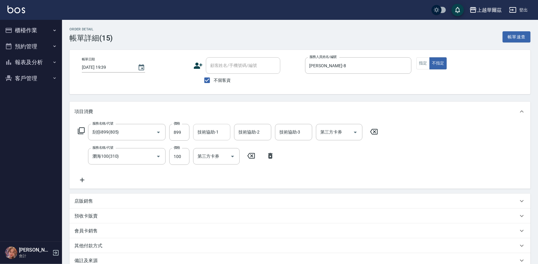
click at [217, 131] on div "技術協助-1 技術協助-1" at bounding box center [211, 132] width 37 height 16
type input "Sandy-27"
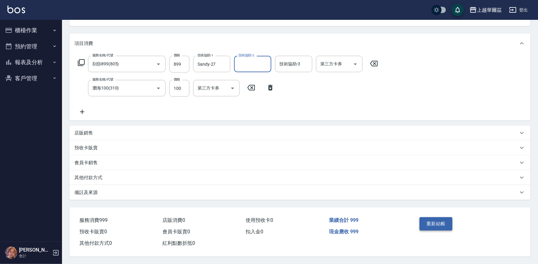
click at [428, 220] on button "重新結帳" at bounding box center [435, 223] width 33 height 13
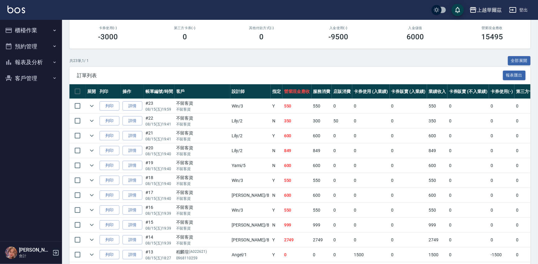
scroll to position [88, 0]
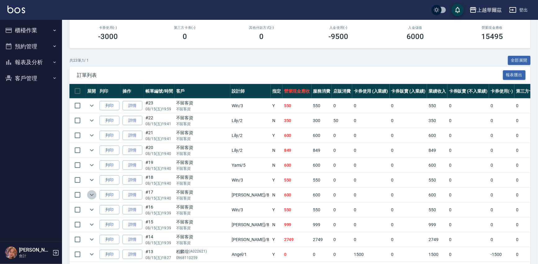
click at [89, 194] on icon "expand row" at bounding box center [91, 194] width 7 height 7
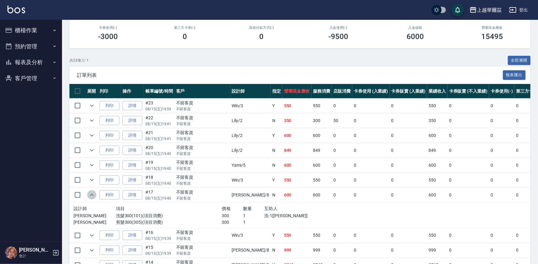
click at [91, 194] on icon "expand row" at bounding box center [92, 195] width 4 height 2
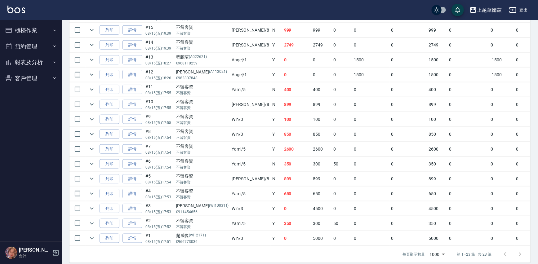
scroll to position [292, 0]
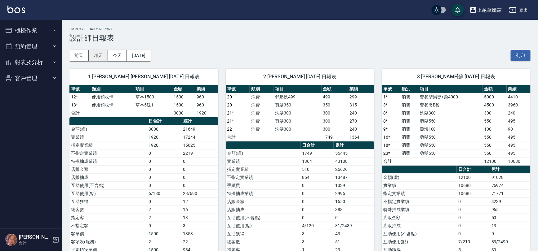
click at [98, 53] on button "昨天" at bounding box center [98, 55] width 19 height 11
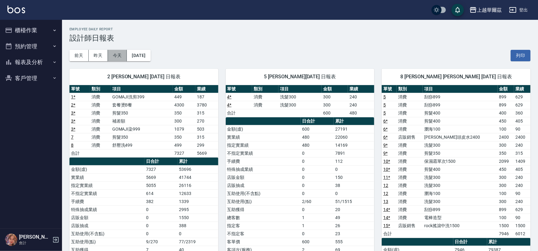
click at [111, 54] on button "今天" at bounding box center [117, 55] width 19 height 11
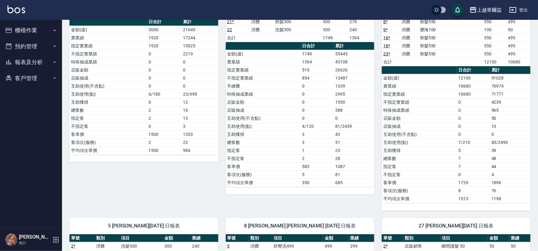
scroll to position [51, 0]
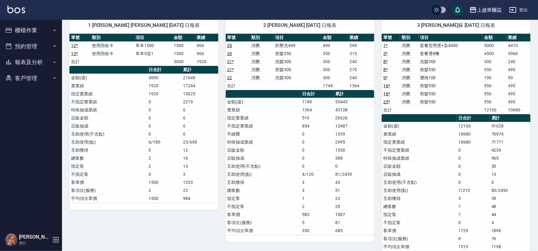
drag, startPoint x: 275, startPoint y: 101, endPoint x: 268, endPoint y: 94, distance: 9.9
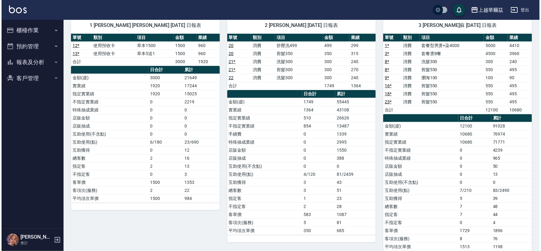
scroll to position [0, 0]
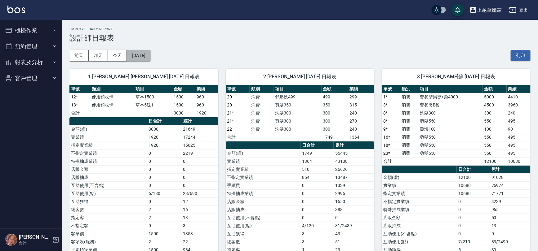
click at [139, 54] on button "[DATE]" at bounding box center [139, 55] width 24 height 11
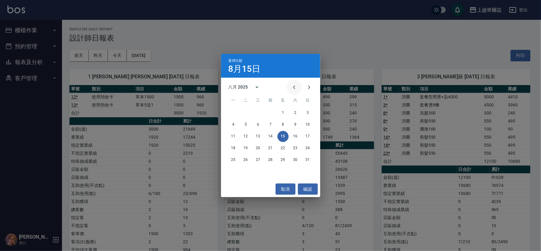
click at [295, 85] on icon "Previous month" at bounding box center [293, 87] width 7 height 7
click at [248, 137] on button "15" at bounding box center [245, 136] width 11 height 11
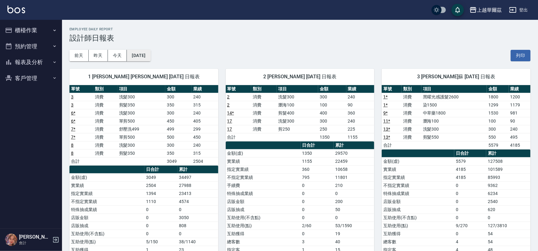
click at [150, 56] on button "2025/07/15" at bounding box center [139, 55] width 24 height 11
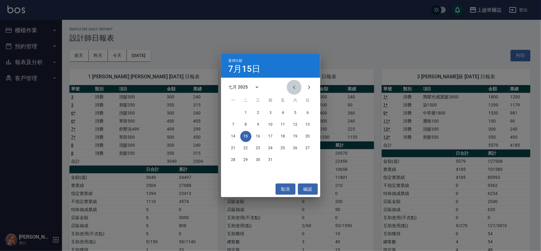
click at [294, 87] on icon "Previous month" at bounding box center [293, 87] width 7 height 7
click at [308, 136] on button "15" at bounding box center [307, 136] width 11 height 11
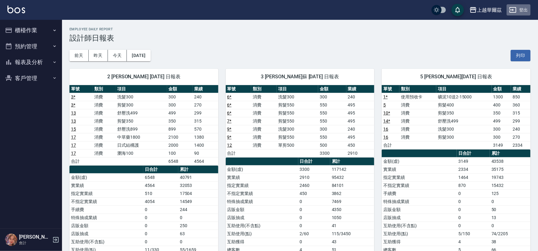
click at [524, 10] on button "登出" at bounding box center [518, 9] width 24 height 11
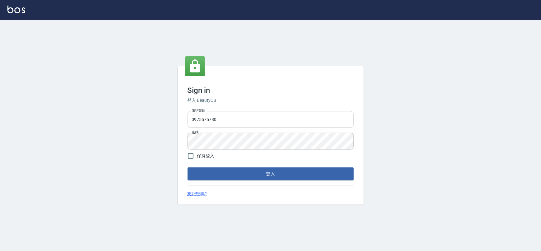
drag, startPoint x: 0, startPoint y: 0, endPoint x: 233, endPoint y: 121, distance: 262.3
click at [233, 121] on input "0975575780" at bounding box center [271, 119] width 166 height 17
type input "22878535"
click at [281, 170] on button "登入" at bounding box center [271, 174] width 166 height 13
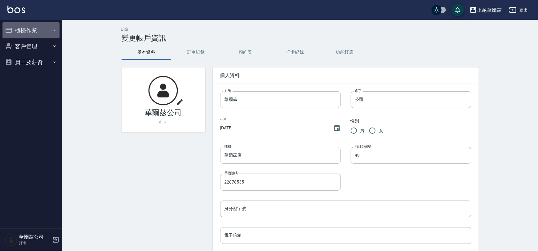
click at [30, 30] on button "櫃檯作業" at bounding box center [30, 30] width 57 height 16
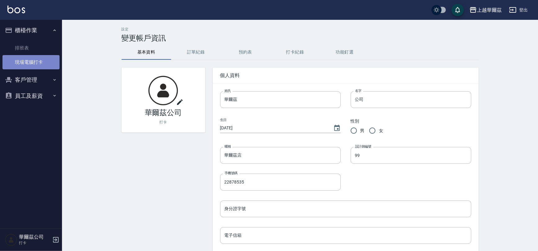
click at [31, 65] on link "現場電腦打卡" at bounding box center [30, 62] width 57 height 14
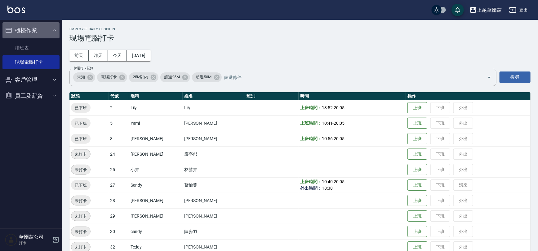
click at [39, 27] on button "櫃檯作業" at bounding box center [30, 30] width 57 height 16
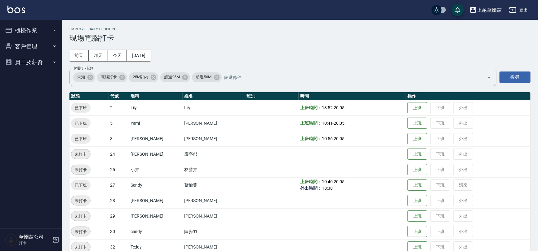
click at [40, 63] on button "員工及薪資" at bounding box center [30, 62] width 57 height 16
click at [44, 78] on link "全店打卡記錄" at bounding box center [30, 80] width 57 height 14
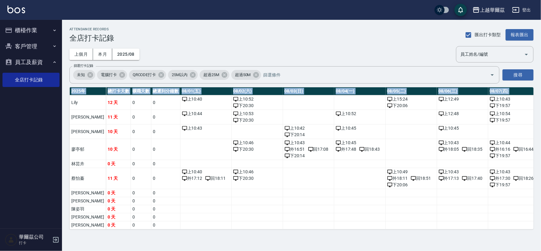
drag, startPoint x: 541, startPoint y: 73, endPoint x: 541, endPoint y: 93, distance: 20.1
click at [541, 93] on div "ATTENDANCE RECORDS 全店打卡記錄 匯出打卡類型 報表匯出 上個月 本月 2025/08 員工姓名/編號 員工姓名/編號 篩選打卡記錄 未知 …" at bounding box center [301, 128] width 479 height 217
drag, startPoint x: 541, startPoint y: 64, endPoint x: 541, endPoint y: 95, distance: 31.0
click at [541, 95] on div "ATTENDANCE RECORDS 全店打卡記錄 匯出打卡類型 報表匯出 上個月 本月 2025/08 員工姓名/編號 員工姓名/編號 篩選打卡記錄 未知 …" at bounding box center [301, 128] width 479 height 217
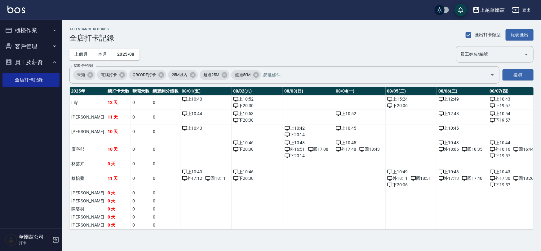
click at [290, 41] on div "ATTENDANCE RECORDS 全店打卡記錄 匯出打卡類型 報表匯出" at bounding box center [301, 34] width 464 height 15
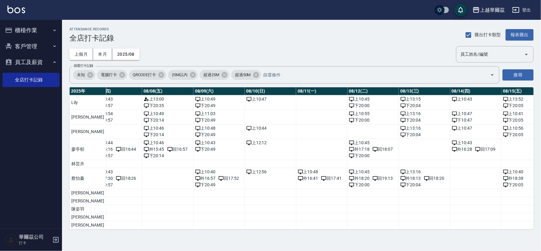
scroll to position [0, 402]
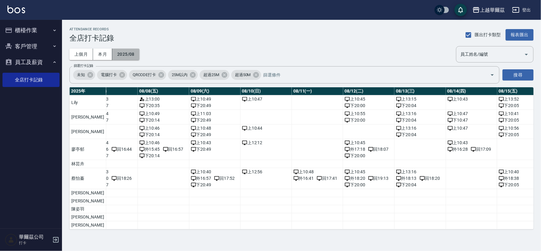
click at [125, 53] on button "2025/08" at bounding box center [125, 54] width 27 height 11
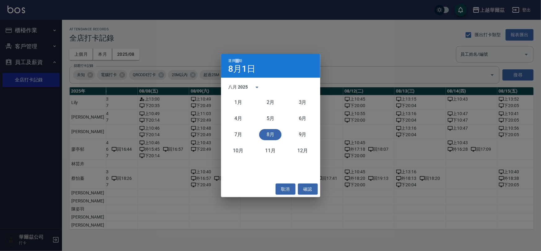
drag, startPoint x: 236, startPoint y: 22, endPoint x: 233, endPoint y: 34, distance: 12.4
click at [233, 34] on div "選擇日期 8月1日 八月 2025 1月 2月 3月 4月 5月 6月 7月 8月 9月 10月 11月 12月 取消 確認" at bounding box center [270, 125] width 541 height 251
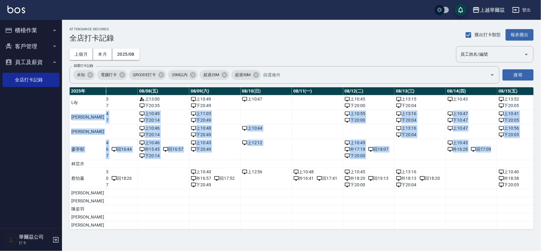
drag, startPoint x: 541, startPoint y: 98, endPoint x: 541, endPoint y: 147, distance: 48.3
click at [541, 147] on div "ATTENDANCE RECORDS 全店打卡記錄 匯出打卡類型 報表匯出 上個月 本月 2025/08 員工姓名/編號 員工姓名/編號 篩選打卡記錄 未知 …" at bounding box center [301, 128] width 479 height 217
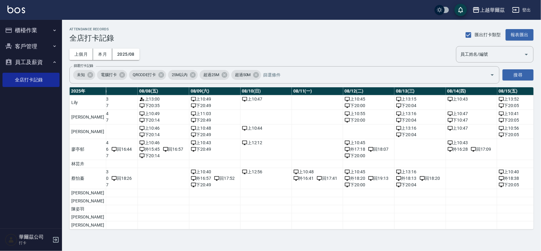
click at [345, 51] on div "上個月 本月 2025/08 員工姓名/編號 員工姓名/編號" at bounding box center [301, 54] width 464 height 16
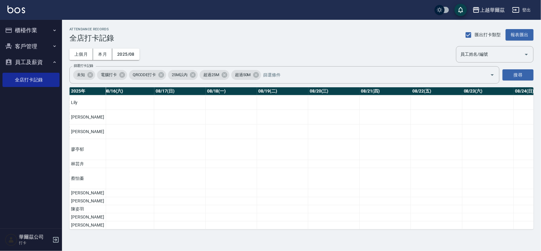
scroll to position [0, 1216]
click at [527, 7] on button "登出" at bounding box center [522, 9] width 24 height 11
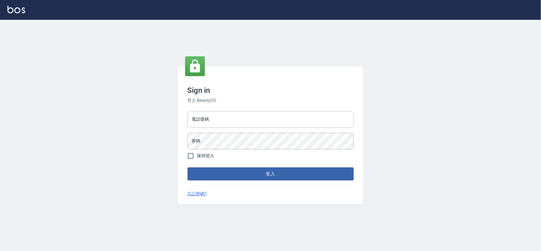
type input "22878535"
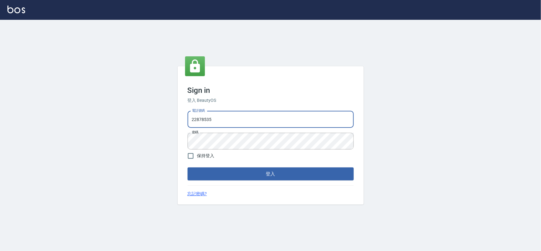
click at [246, 119] on input "22878535" at bounding box center [271, 119] width 166 height 17
type input "0975575780"
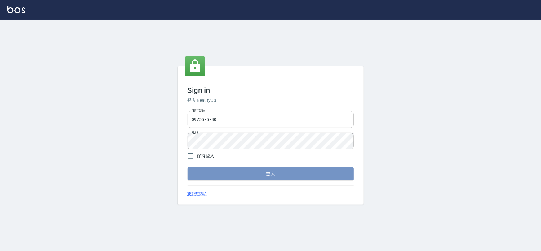
click at [257, 179] on button "登入" at bounding box center [271, 174] width 166 height 13
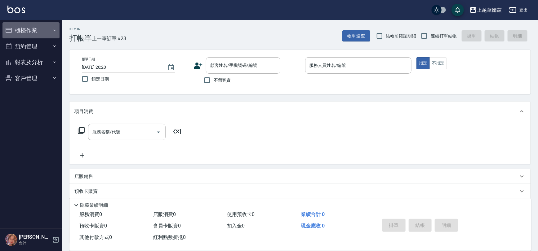
click at [31, 30] on button "櫃檯作業" at bounding box center [30, 30] width 57 height 16
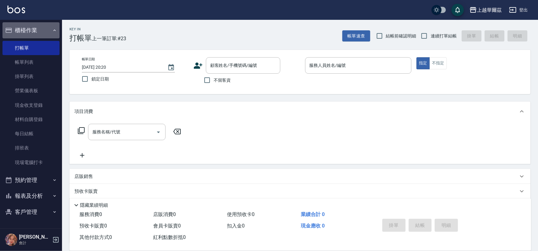
click at [37, 28] on button "櫃檯作業" at bounding box center [30, 30] width 57 height 16
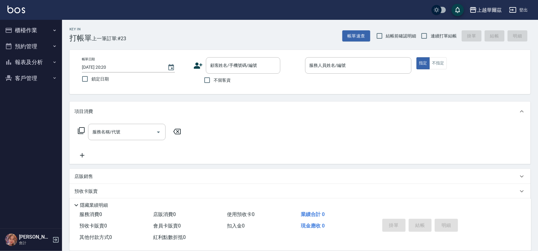
click at [43, 63] on button "報表及分析" at bounding box center [30, 62] width 57 height 16
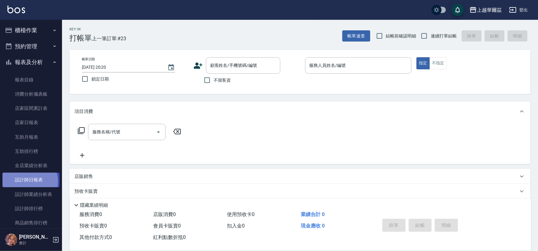
click at [28, 181] on link "設計師日報表" at bounding box center [30, 180] width 57 height 14
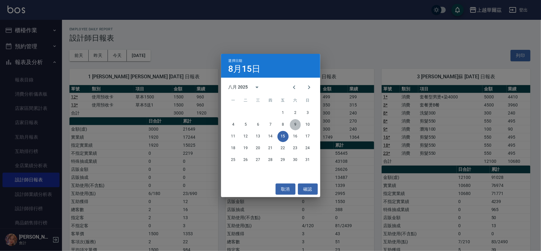
click at [296, 126] on button "9" at bounding box center [295, 124] width 11 height 11
